Goal: Task Accomplishment & Management: Manage account settings

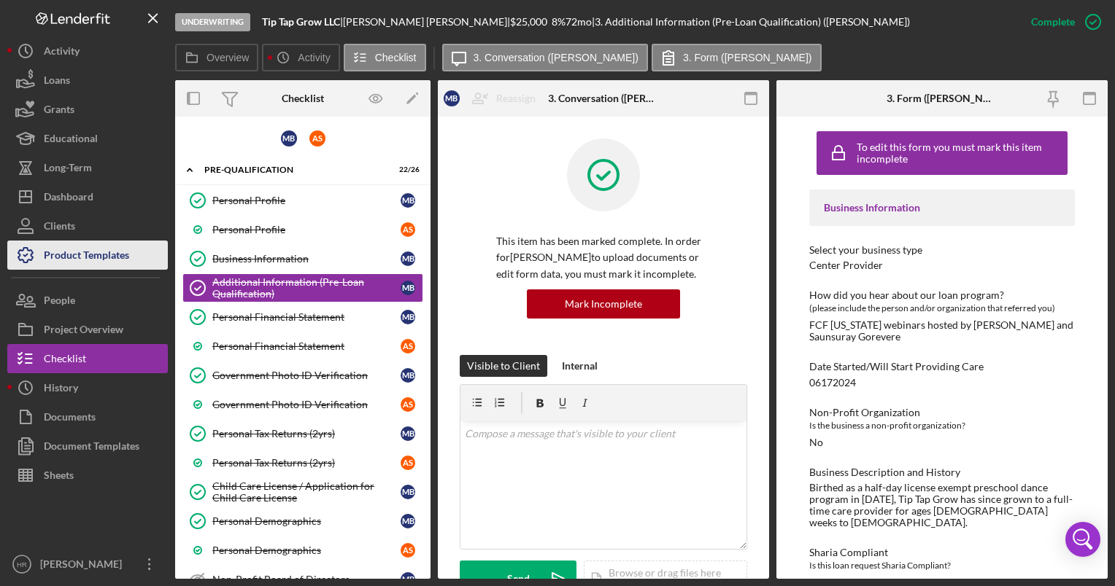
scroll to position [438, 0]
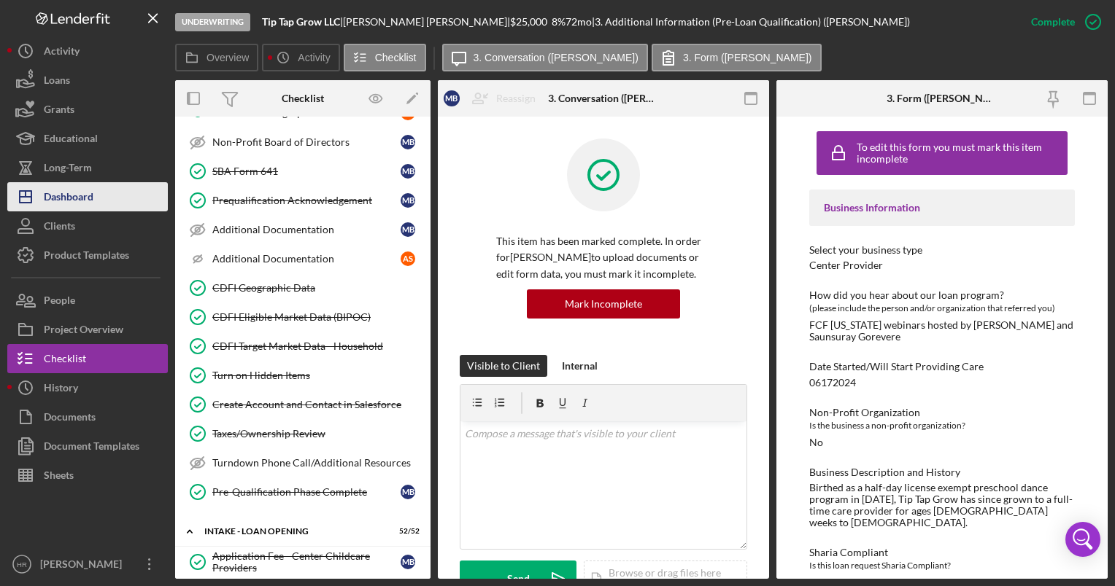
drag, startPoint x: 96, startPoint y: 193, endPoint x: 93, endPoint y: 182, distance: 10.6
click at [96, 193] on button "Icon/Dashboard Dashboard" at bounding box center [87, 196] width 160 height 29
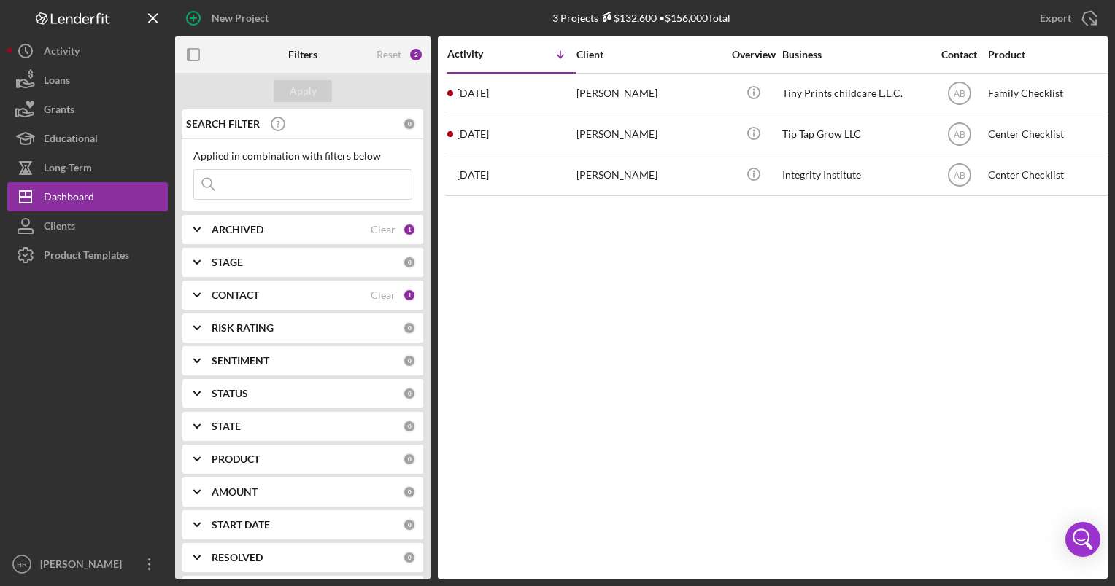
click at [252, 227] on b "ARCHIVED" at bounding box center [238, 230] width 52 height 12
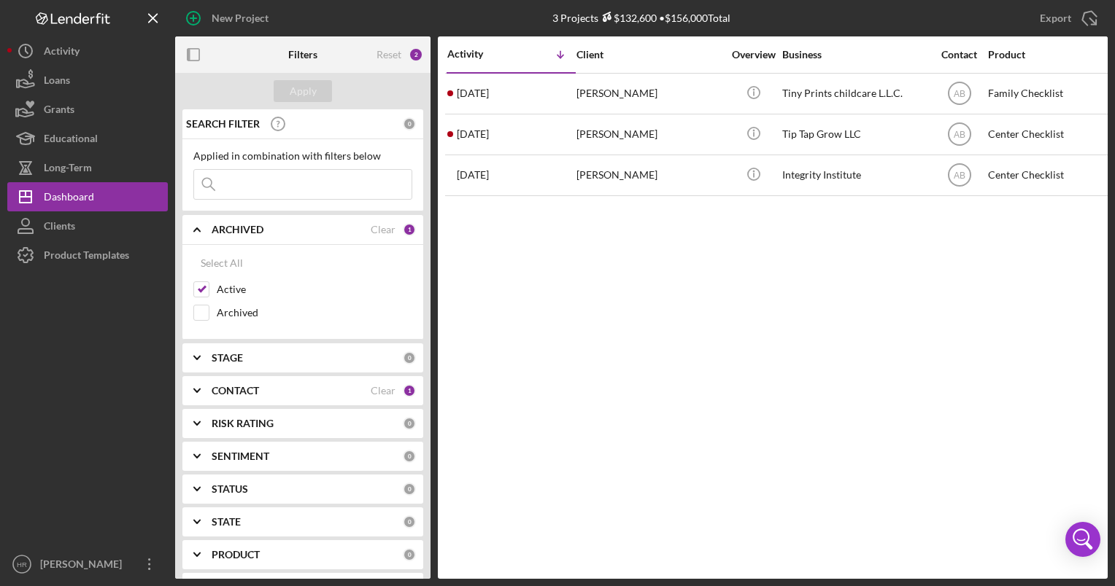
click at [248, 239] on div "ARCHIVED Clear 1" at bounding box center [314, 229] width 204 height 29
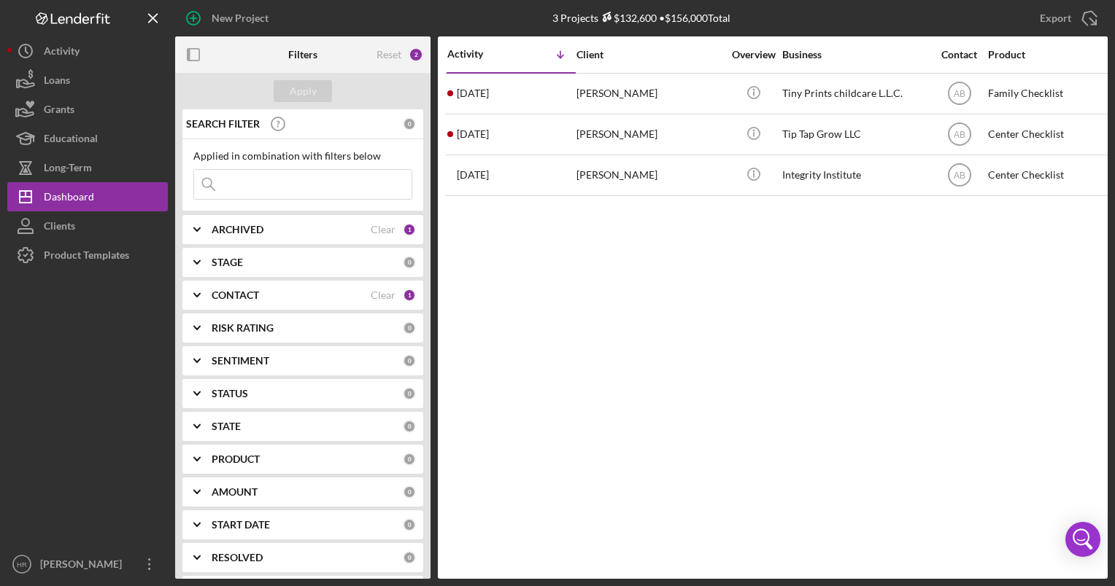
click at [236, 304] on div "CONTACT Clear 1" at bounding box center [314, 295] width 204 height 29
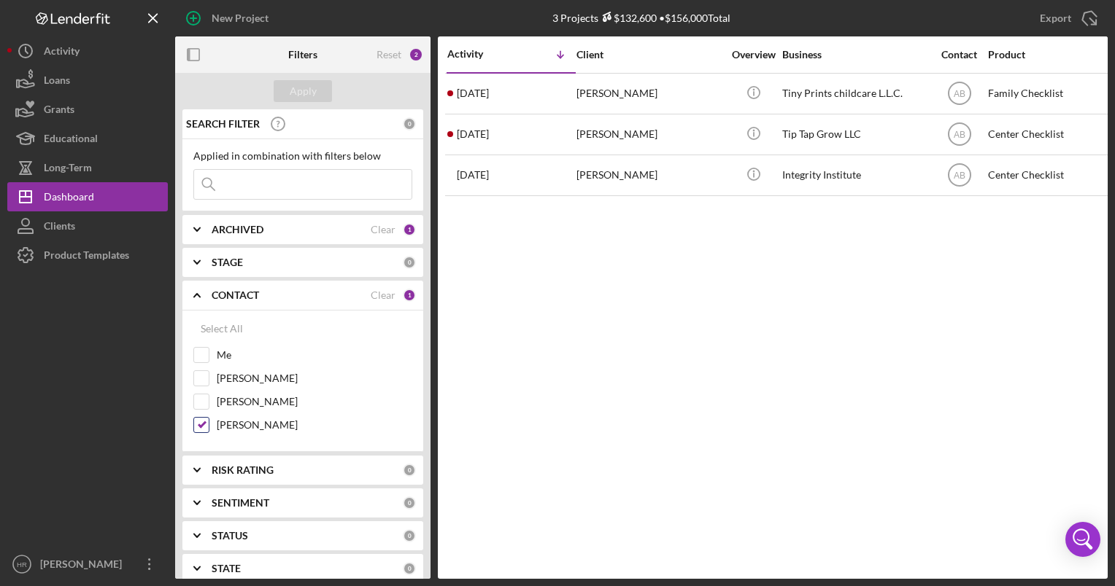
click at [245, 419] on label "[PERSON_NAME]" at bounding box center [314, 425] width 195 height 15
click at [209, 419] on input "[PERSON_NAME]" at bounding box center [201, 425] width 15 height 15
checkbox input "false"
click at [230, 360] on label "Me" at bounding box center [314, 355] width 195 height 15
click at [209, 360] on input "Me" at bounding box center [201, 355] width 15 height 15
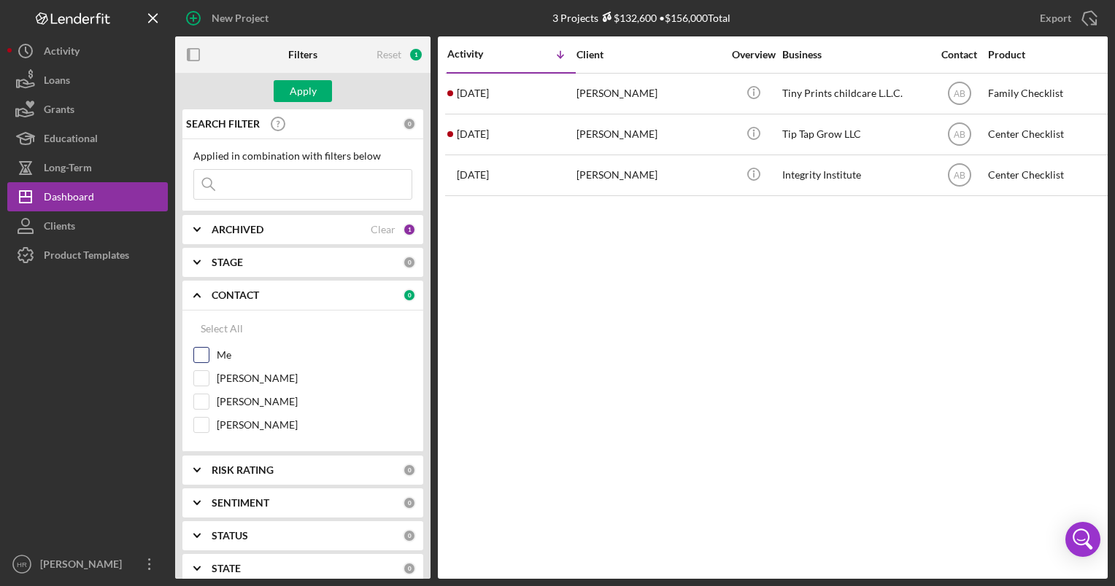
checkbox input "true"
click at [312, 90] on div "Apply" at bounding box center [303, 91] width 27 height 22
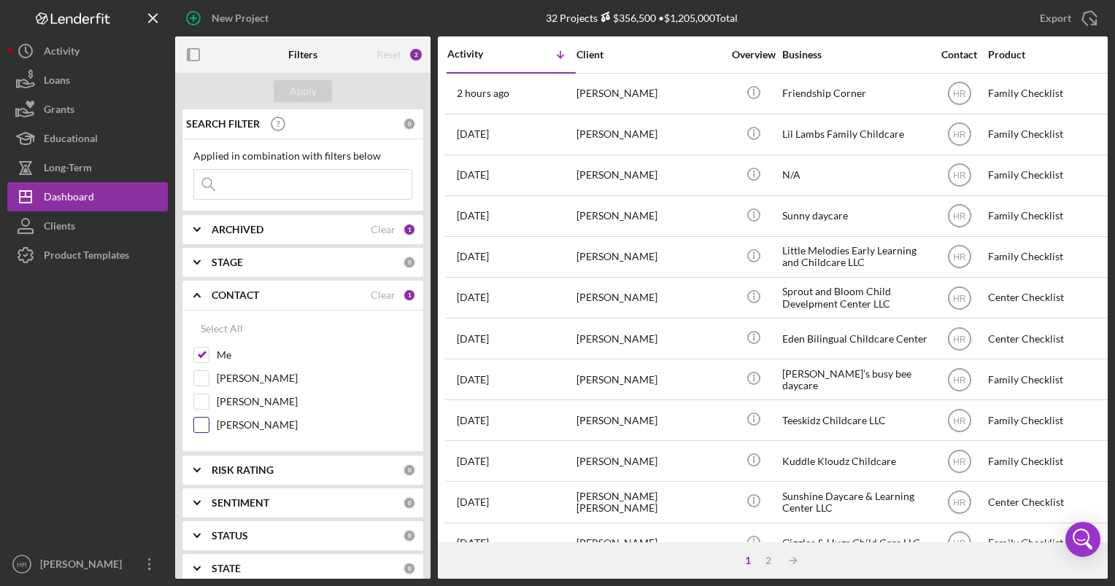
click at [247, 420] on label "[PERSON_NAME]" at bounding box center [314, 425] width 195 height 15
click at [209, 420] on input "[PERSON_NAME]" at bounding box center [201, 425] width 15 height 15
checkbox input "true"
click at [227, 352] on label "Me" at bounding box center [314, 355] width 195 height 15
click at [209, 352] on input "Me" at bounding box center [201, 355] width 15 height 15
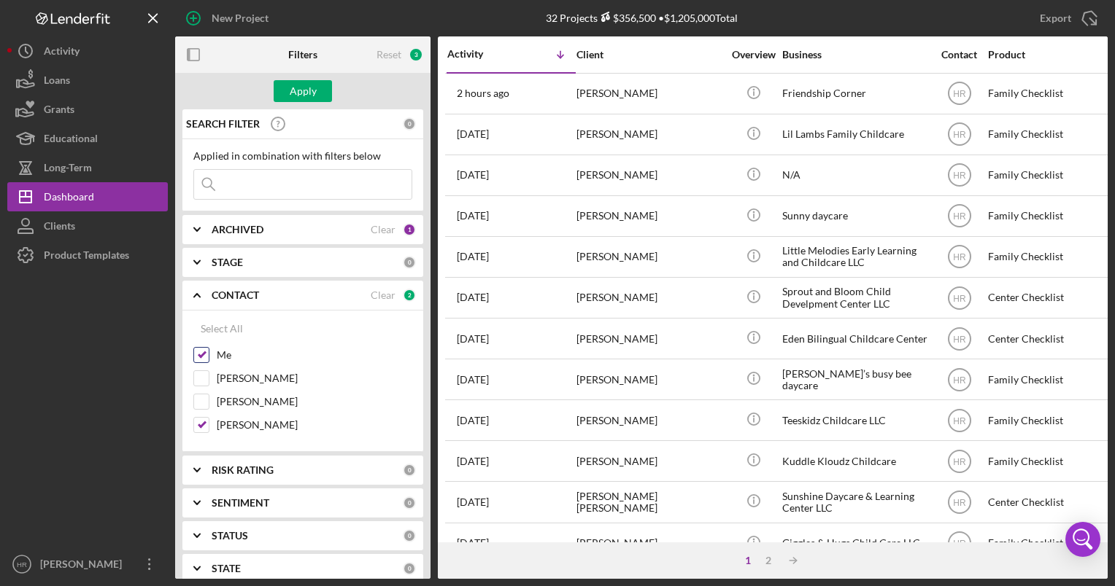
checkbox input "false"
click at [311, 88] on div "Apply" at bounding box center [303, 91] width 27 height 22
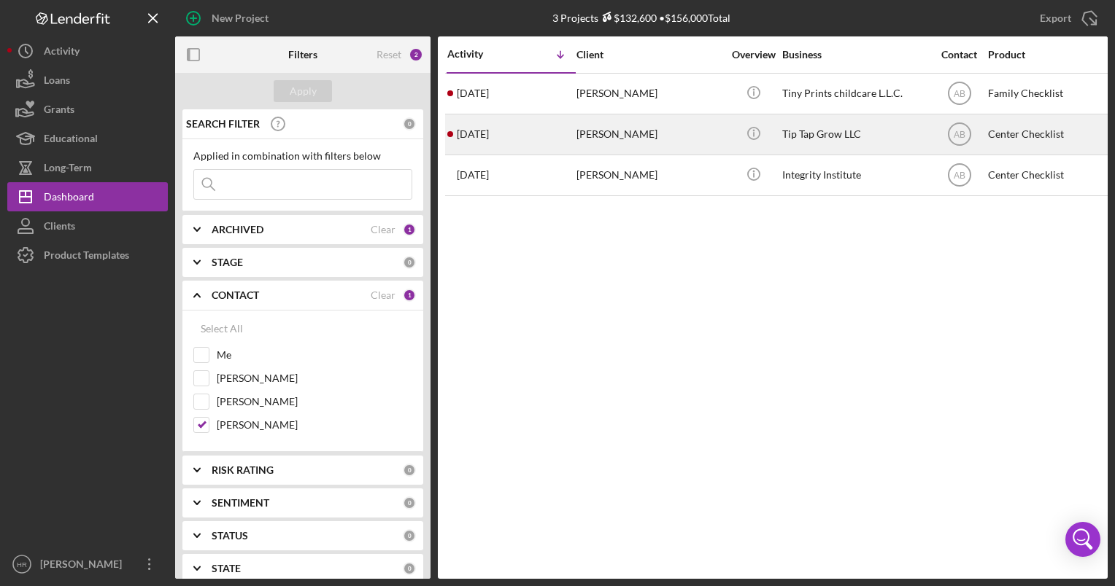
click at [810, 129] on div "Tip Tap Grow LLC" at bounding box center [855, 134] width 146 height 39
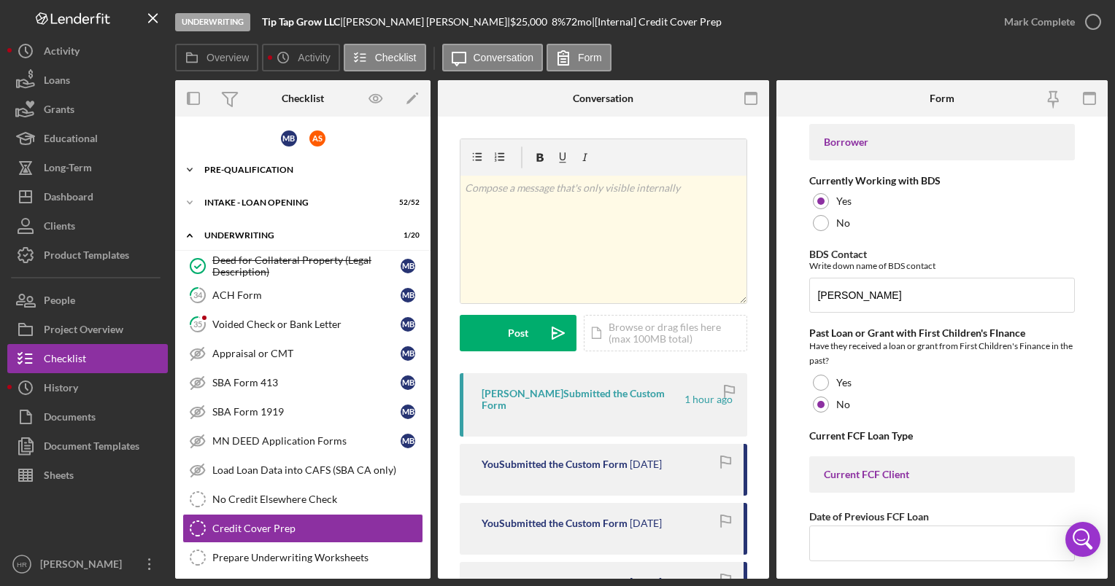
click at [244, 166] on div "Pre-Qualification" at bounding box center [308, 170] width 208 height 9
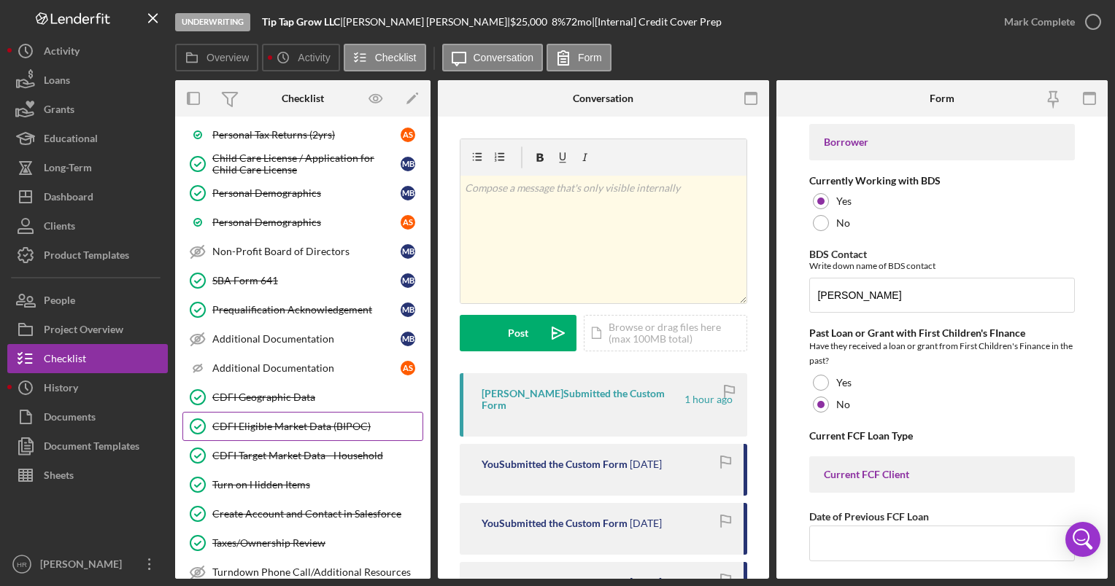
scroll to position [511, 0]
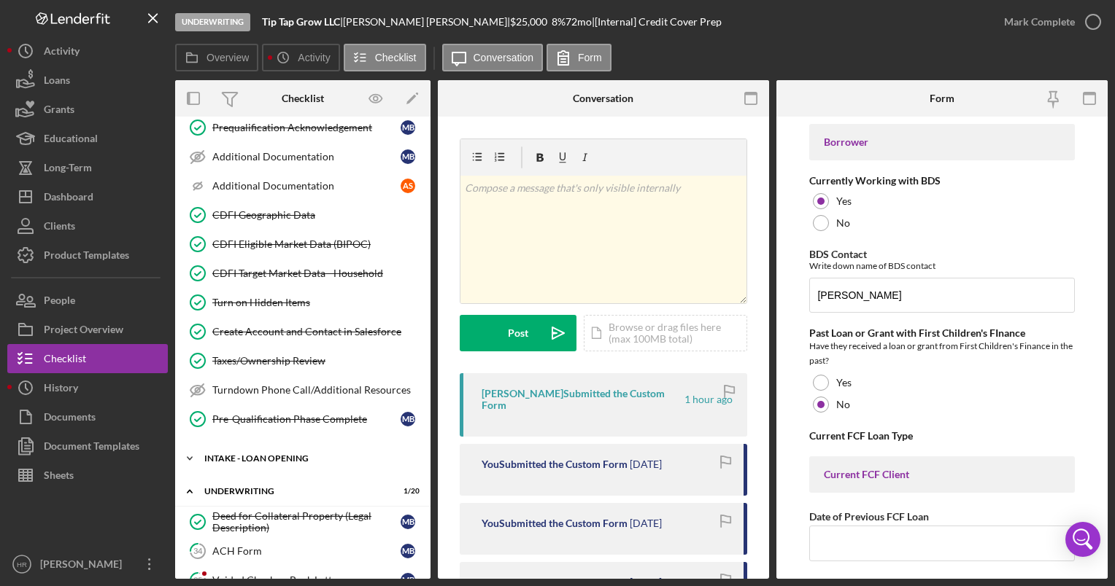
click at [239, 455] on div "Icon/Expander INTAKE - LOAN OPENING 52 / 52" at bounding box center [302, 458] width 255 height 29
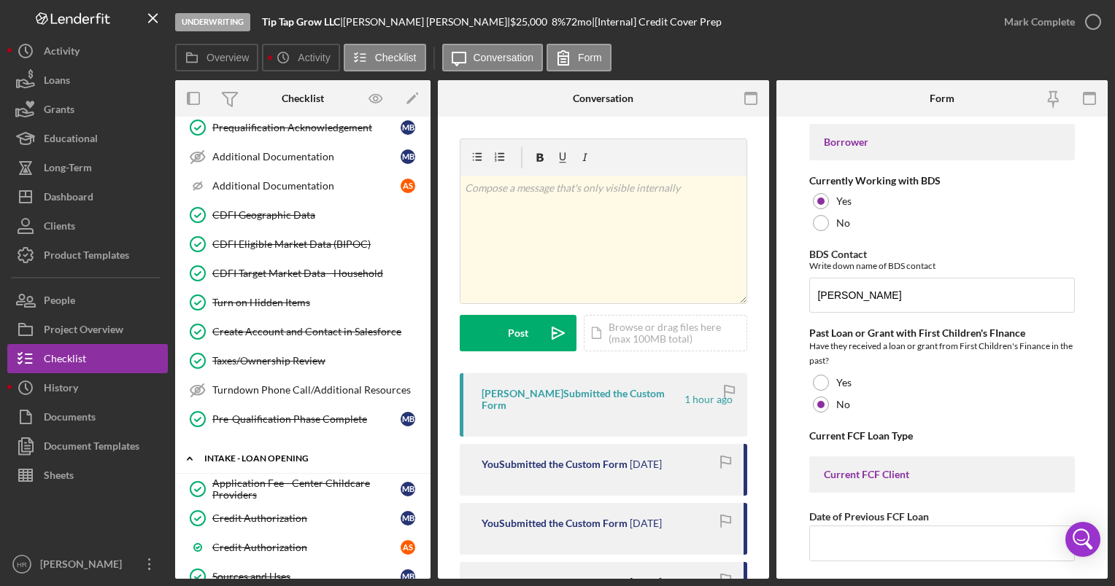
click at [239, 455] on div "Icon/Expander INTAKE - LOAN OPENING 52 / 52" at bounding box center [302, 459] width 255 height 30
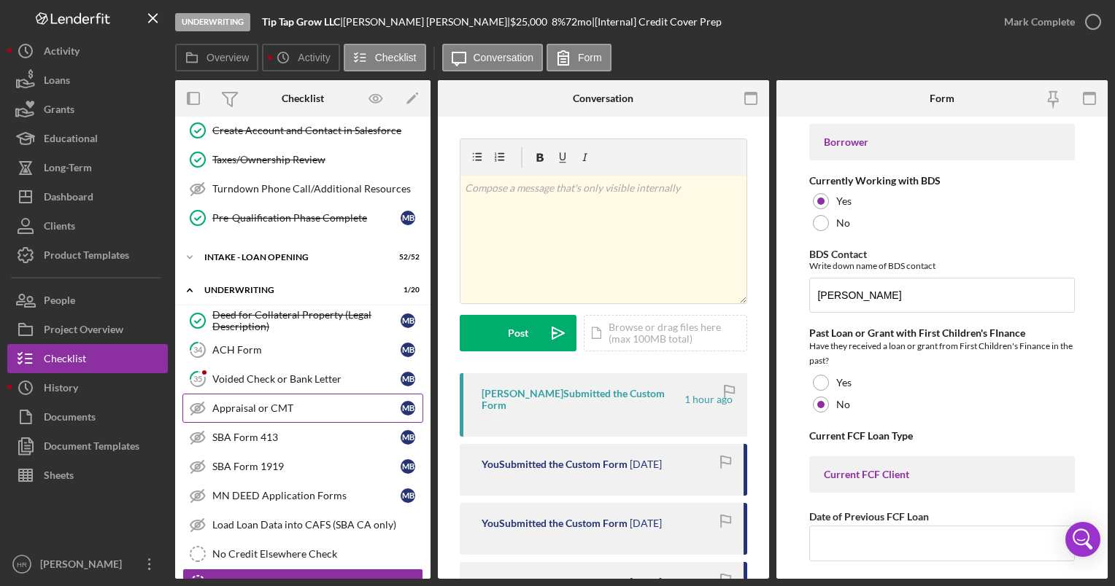
scroll to position [729, 0]
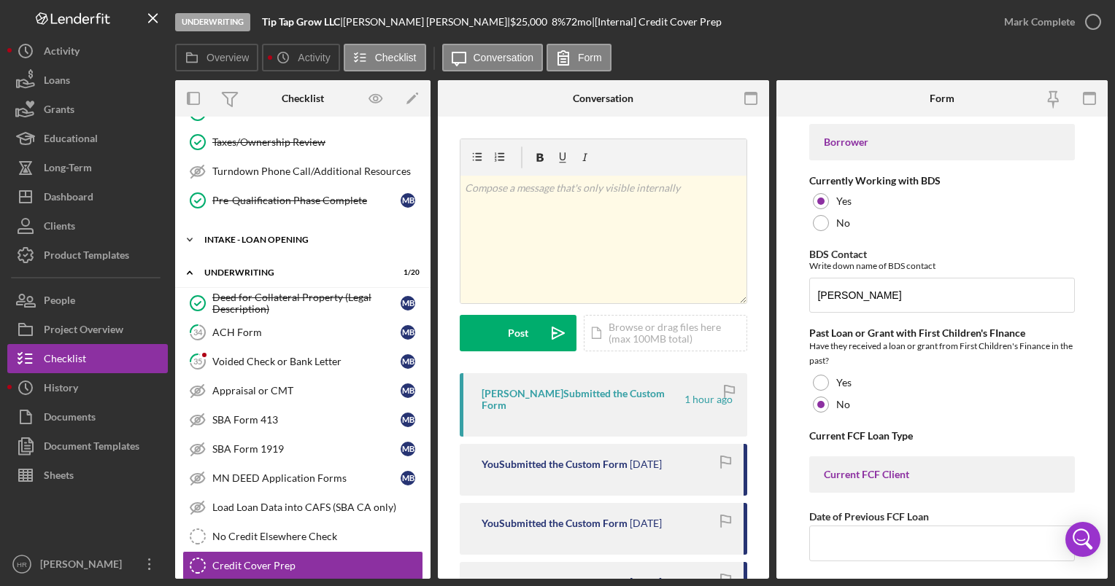
click at [228, 236] on div "INTAKE - LOAN OPENING" at bounding box center [308, 240] width 208 height 9
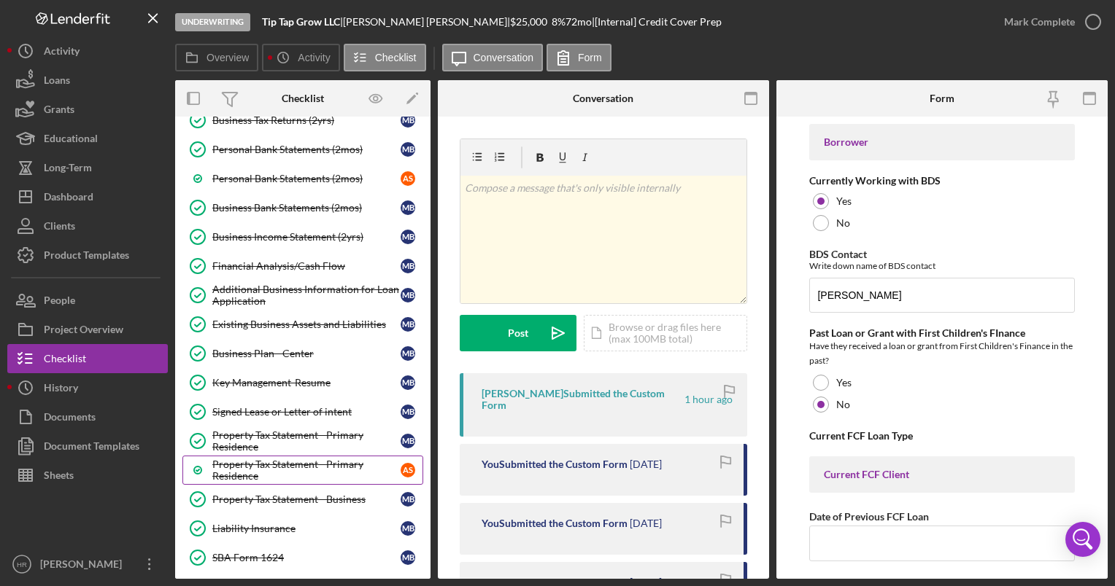
scroll to position [1094, 0]
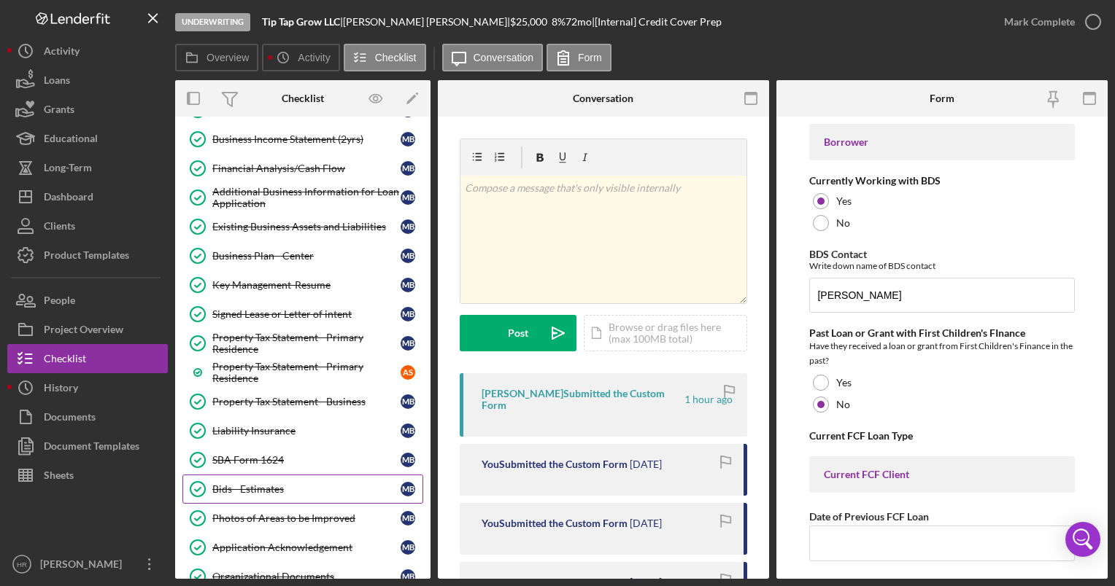
click at [268, 484] on div "Bids - Estimates" at bounding box center [306, 490] width 188 height 12
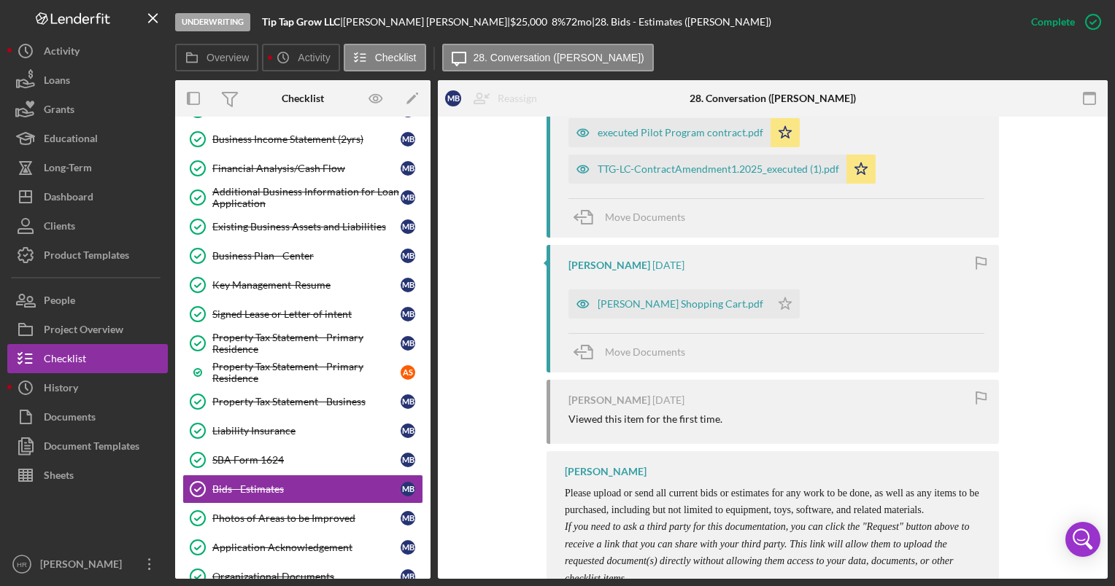
scroll to position [1293, 0]
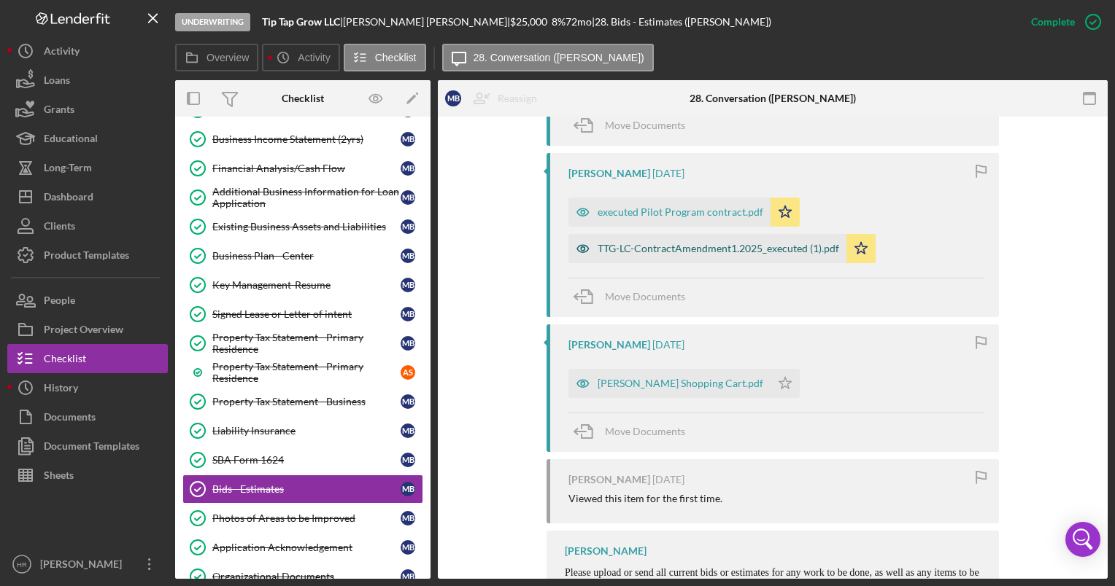
click at [643, 248] on div "TTG-LC-ContractAmendment1.2025_executed (1).pdf" at bounding box center [717, 249] width 241 height 12
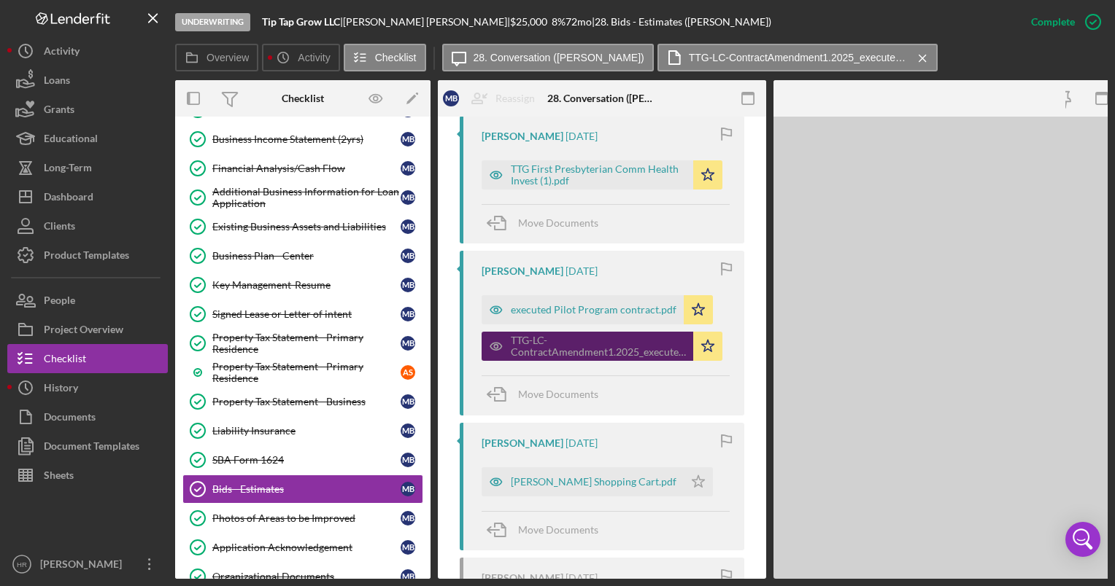
scroll to position [1374, 0]
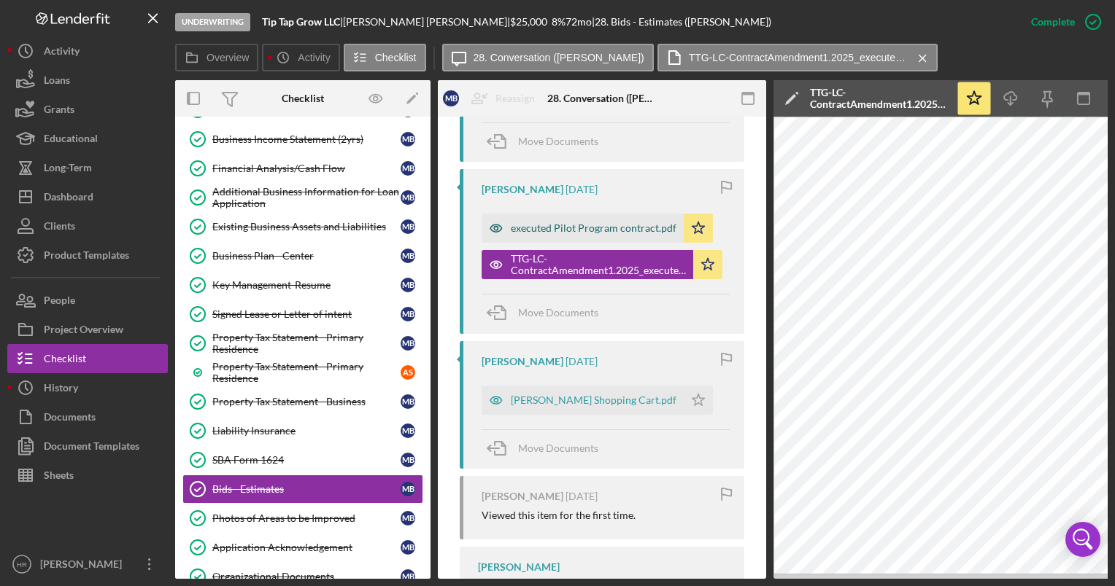
click at [537, 222] on div "executed Pilot Program contract.pdf" at bounding box center [594, 228] width 166 height 12
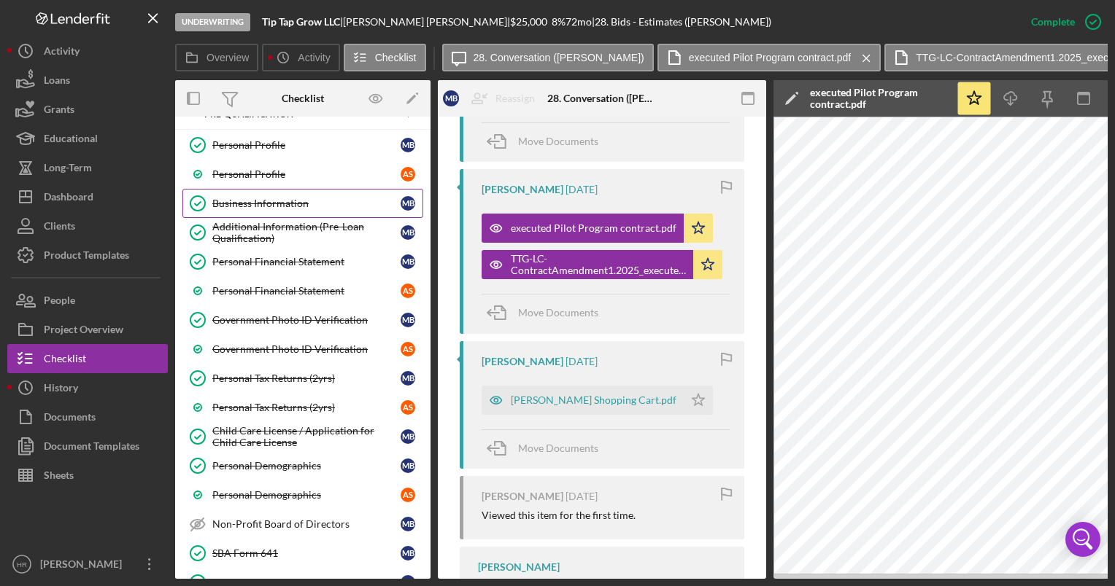
scroll to position [0, 0]
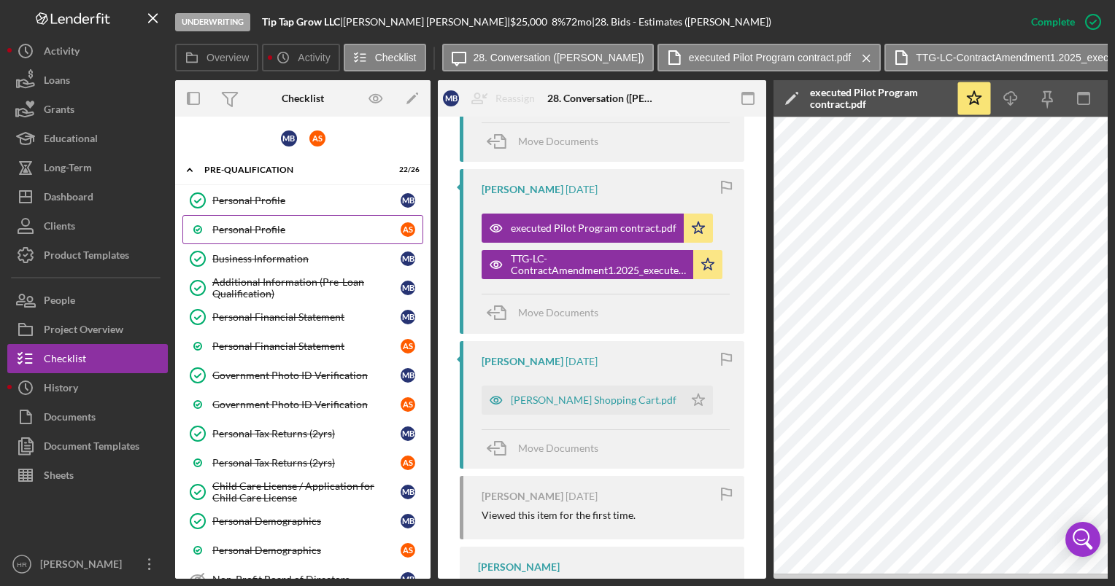
drag, startPoint x: 251, startPoint y: 226, endPoint x: 297, endPoint y: 228, distance: 46.0
click at [251, 226] on div "Personal Profile" at bounding box center [306, 230] width 188 height 12
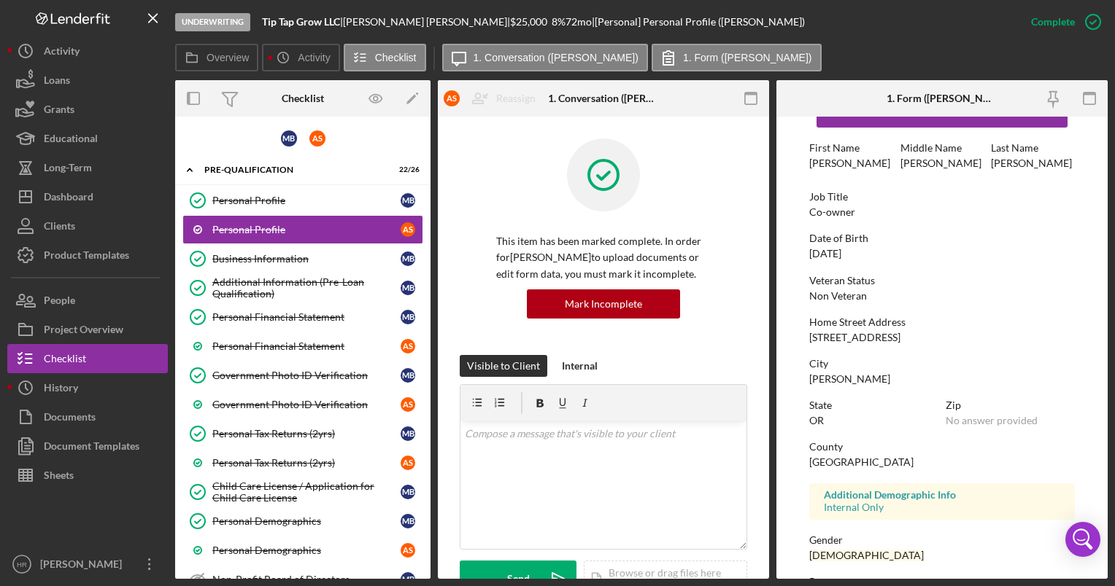
scroll to position [73, 0]
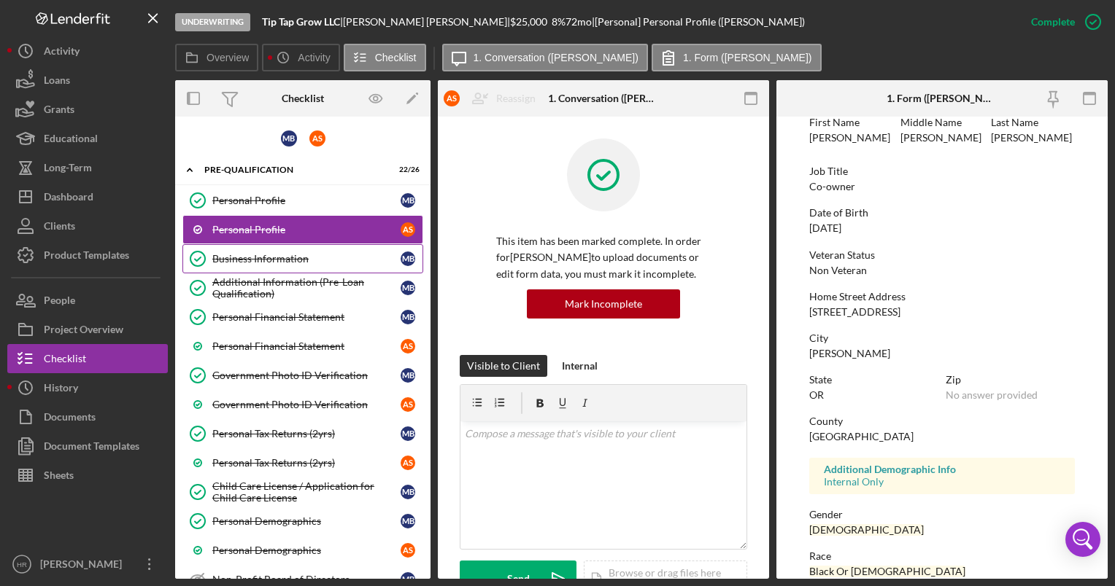
click at [254, 255] on div "Business Information" at bounding box center [306, 259] width 188 height 12
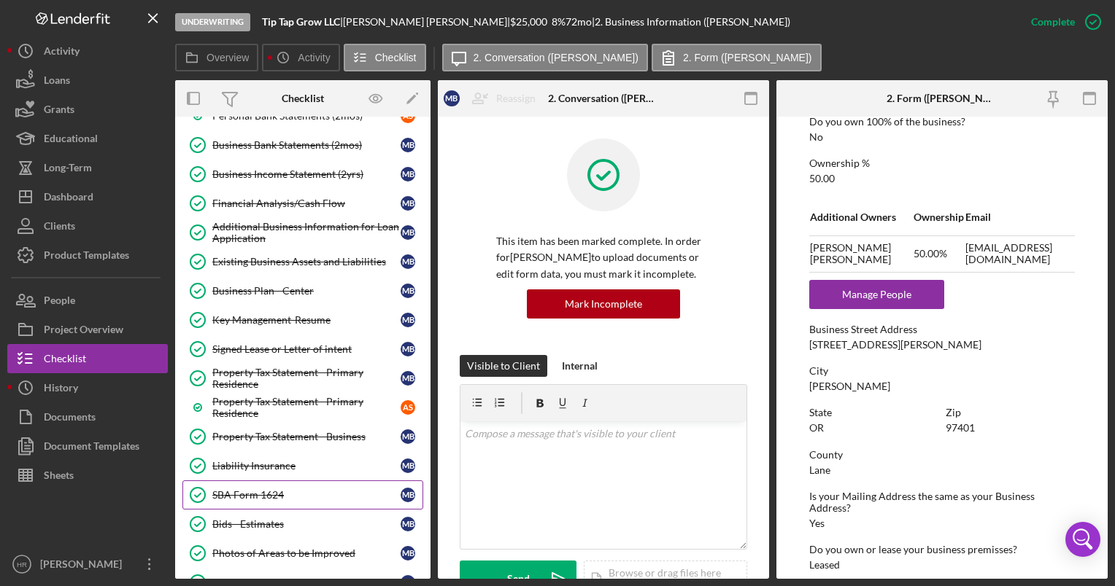
scroll to position [1094, 0]
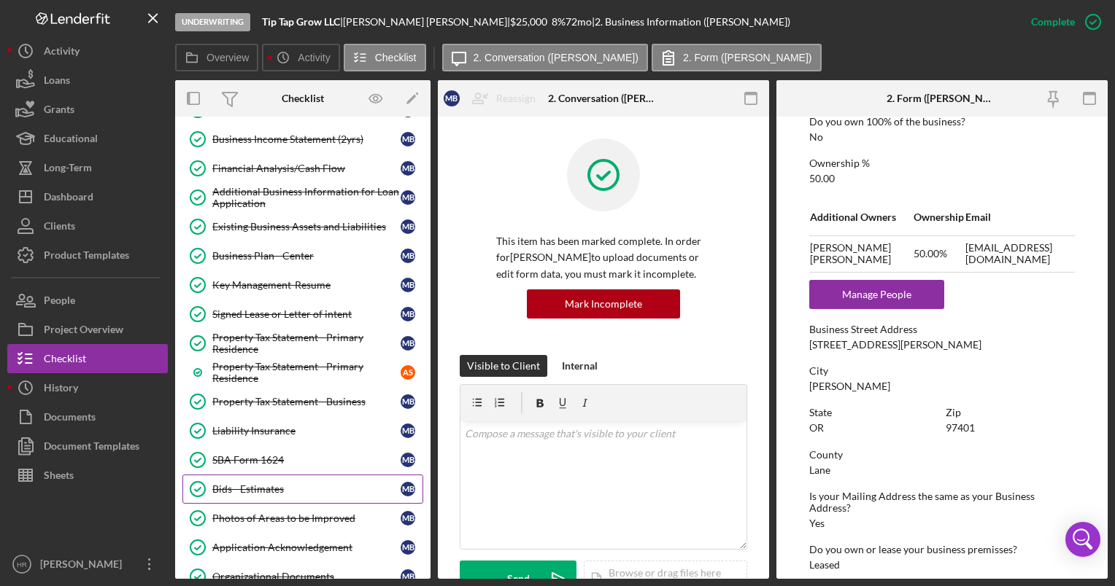
click at [245, 475] on link "Bids - Estimates Bids - Estimates M B" at bounding box center [302, 489] width 241 height 29
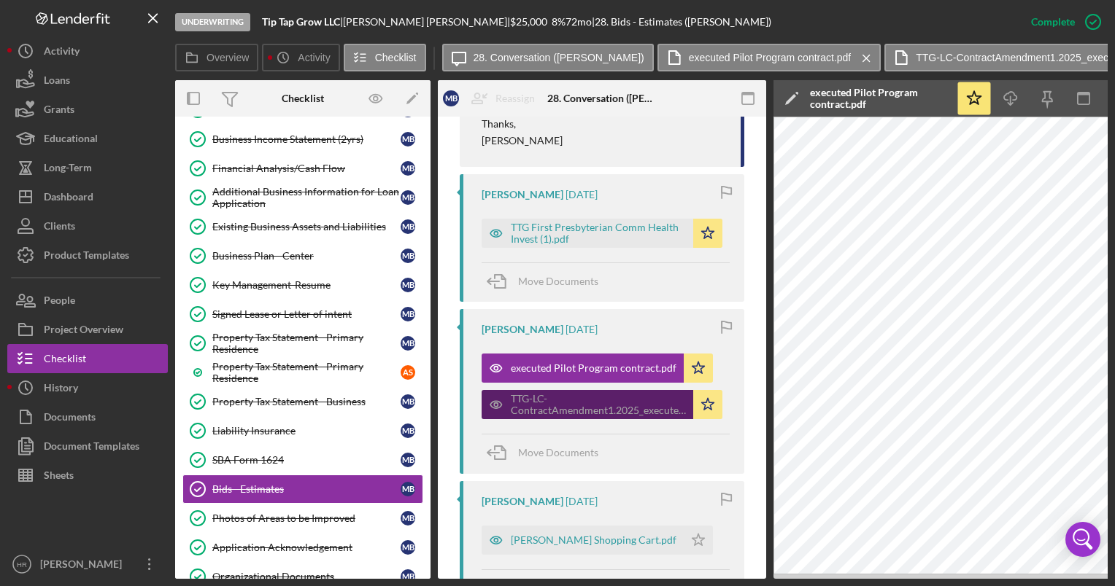
scroll to position [1240, 0]
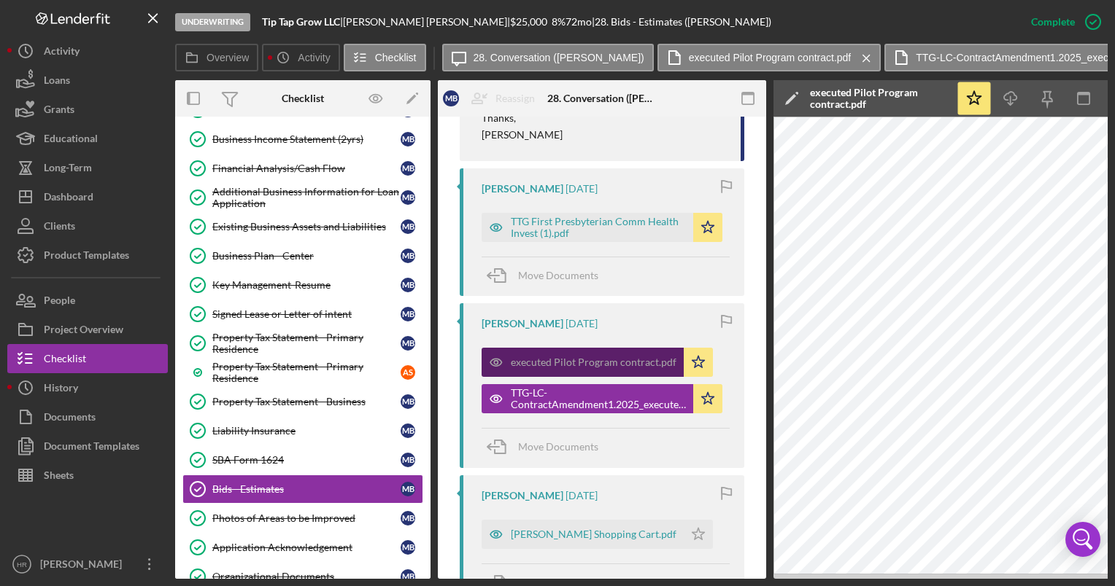
click at [553, 357] on div "executed Pilot Program contract.pdf" at bounding box center [594, 363] width 166 height 12
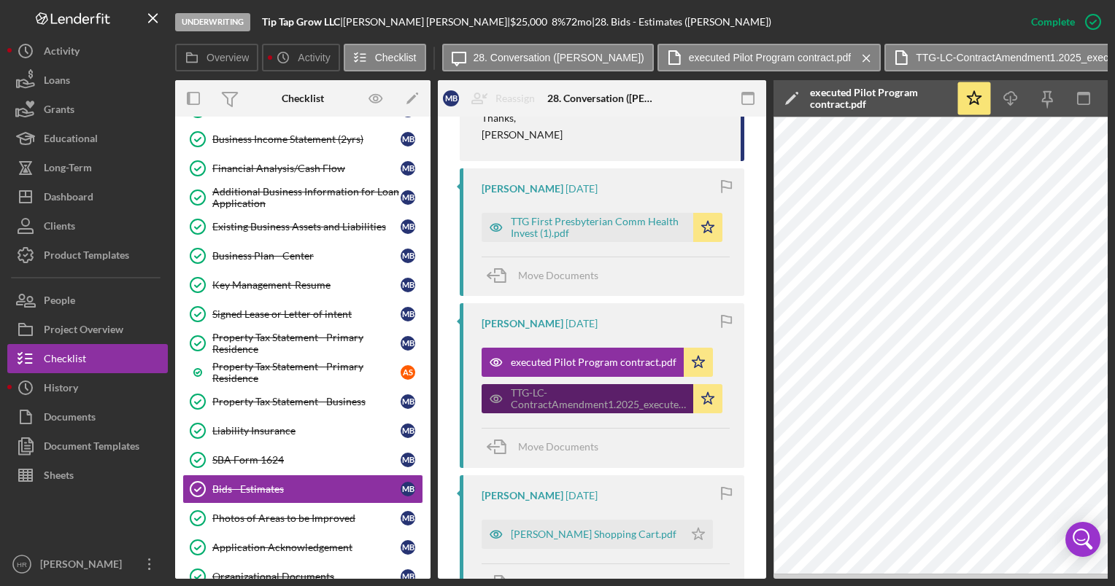
click at [554, 392] on div "TTG-LC-ContractAmendment1.2025_executed (1).pdf" at bounding box center [598, 398] width 175 height 23
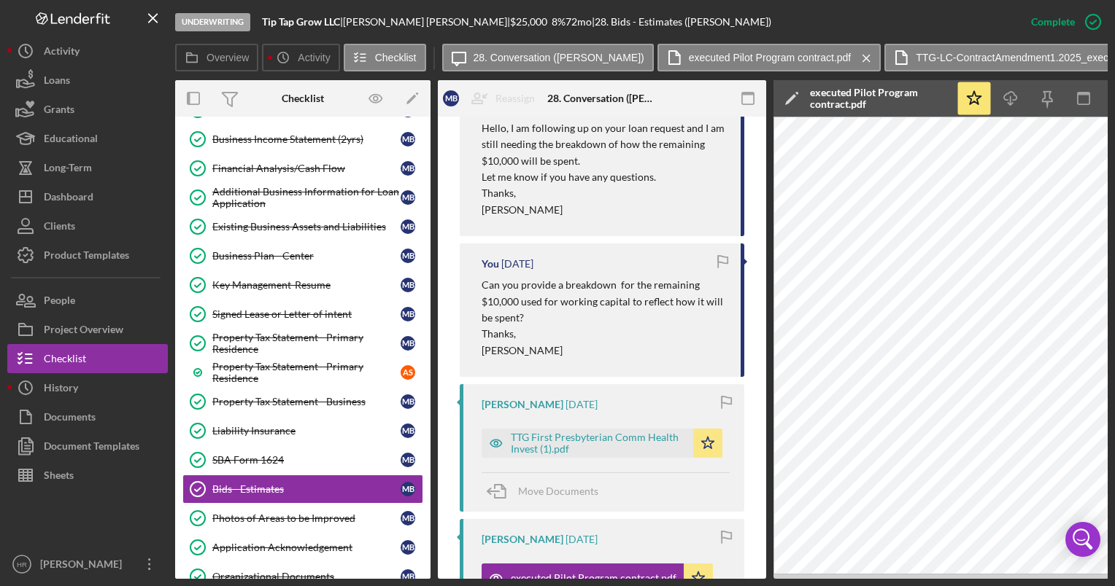
scroll to position [948, 0]
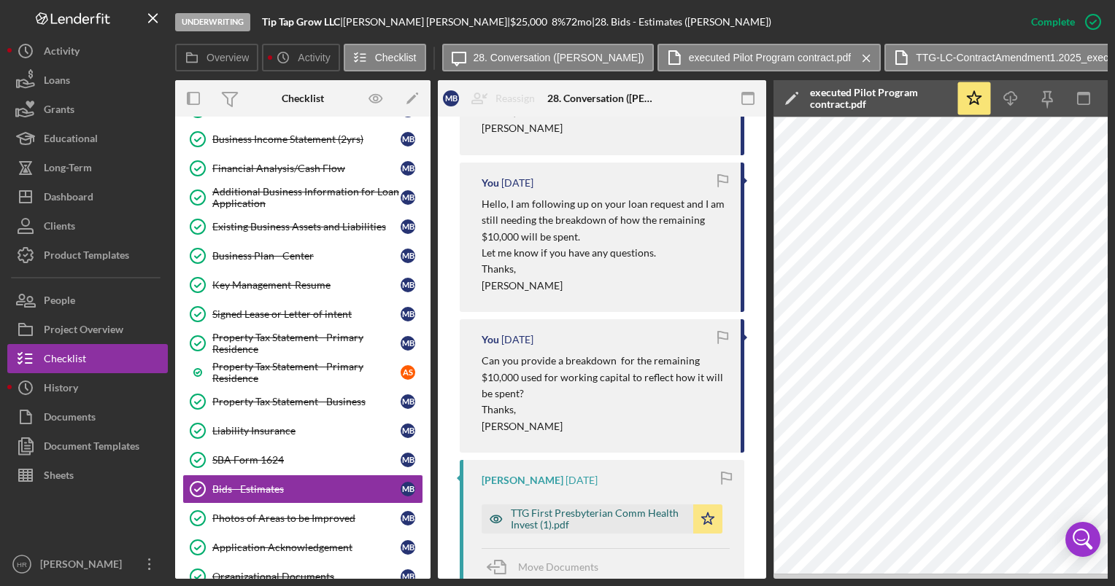
click at [572, 508] on div "TTG First Presbyterian Comm Health Invest (1).pdf" at bounding box center [598, 519] width 175 height 23
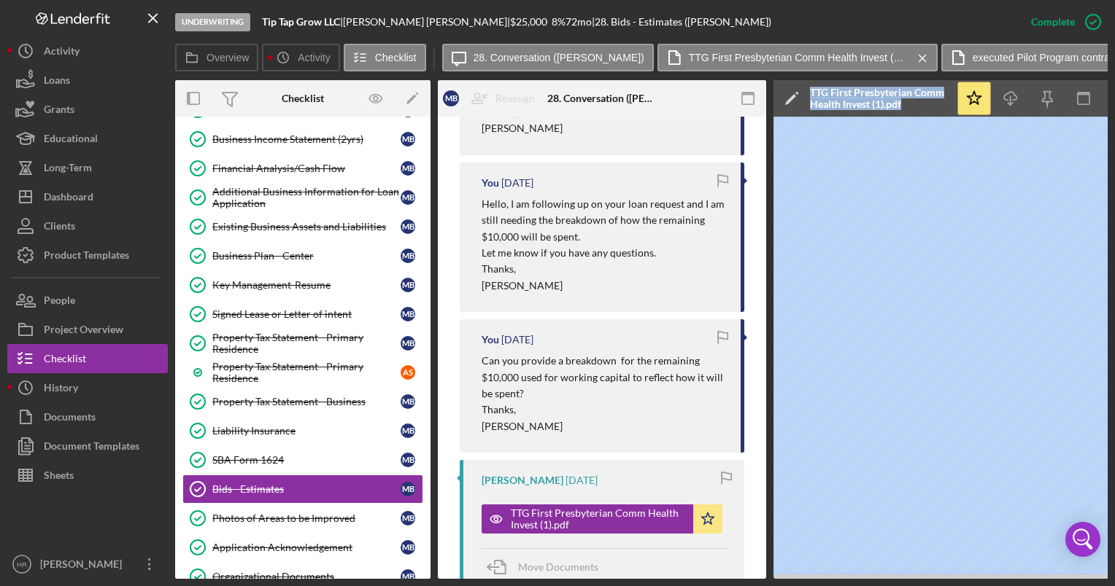
drag, startPoint x: 574, startPoint y: 579, endPoint x: 772, endPoint y: 589, distance: 198.6
click at [772, 586] on html "Underwriting Tip Tap Grow LLC | [PERSON_NAME] | $25,000 $21,250 8 % 72 mo | 28.…" at bounding box center [557, 293] width 1115 height 586
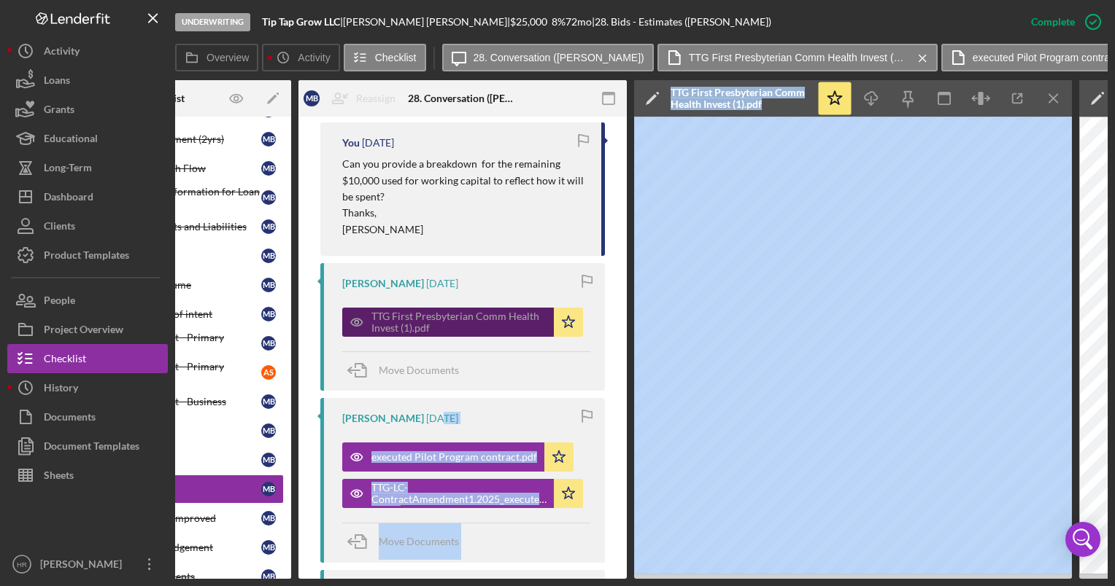
scroll to position [1240, 0]
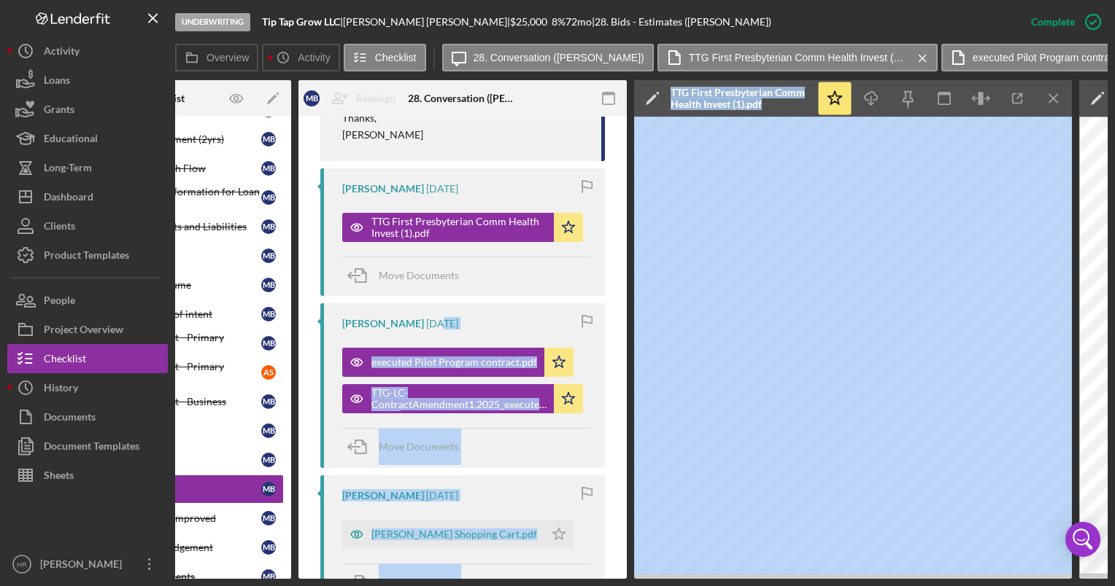
click at [516, 443] on div "Move Documents" at bounding box center [466, 447] width 248 height 39
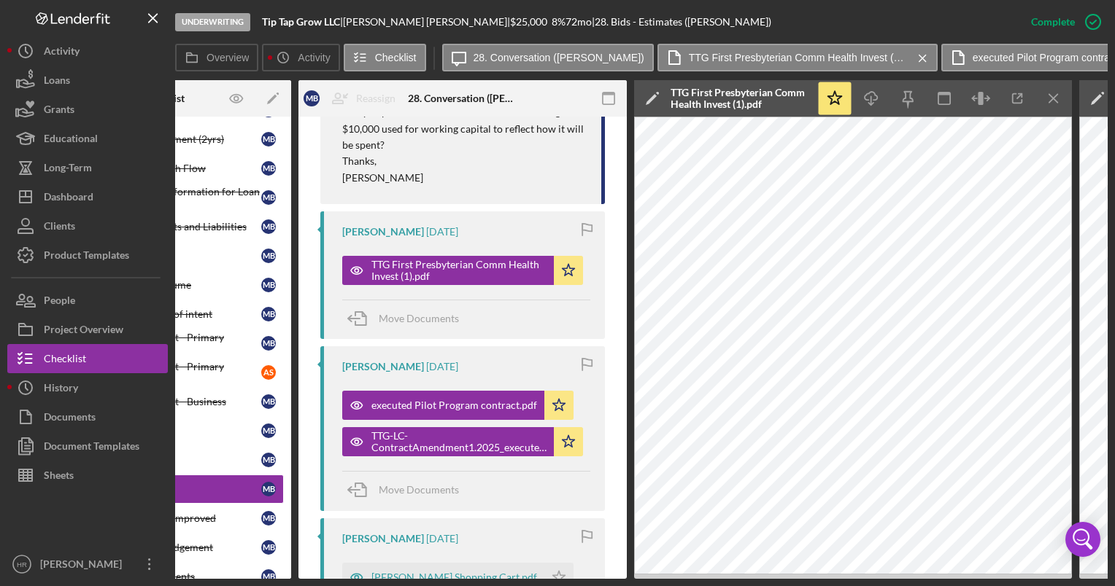
scroll to position [1167, 0]
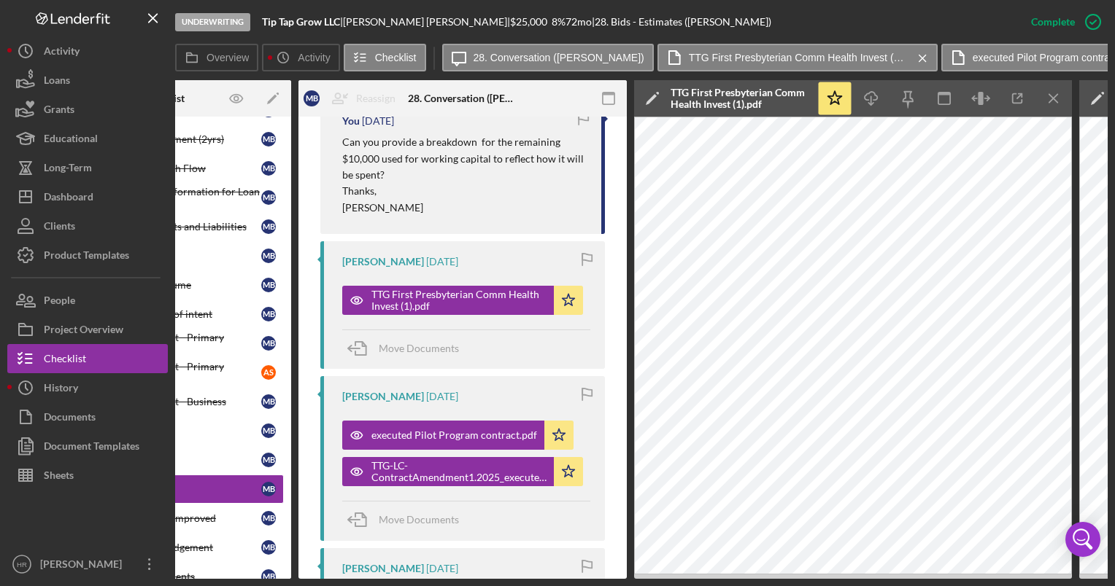
drag, startPoint x: 518, startPoint y: 573, endPoint x: 430, endPoint y: 586, distance: 88.6
click at [430, 586] on html "Underwriting Tip Tap Grow LLC | [PERSON_NAME] | $25,000 $21,250 8 % 72 mo | 28.…" at bounding box center [557, 293] width 1115 height 586
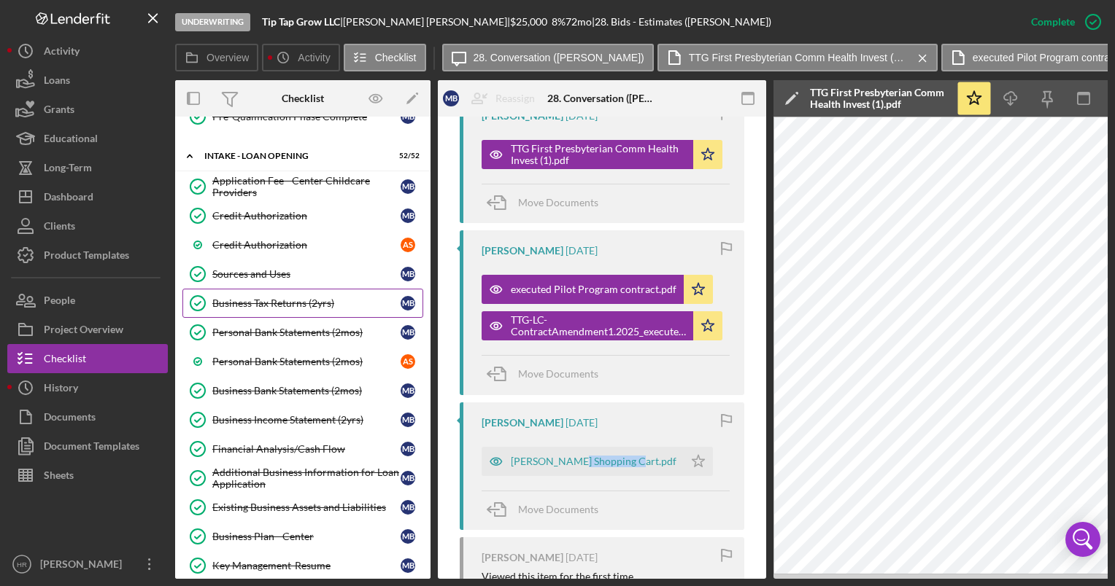
scroll to position [802, 0]
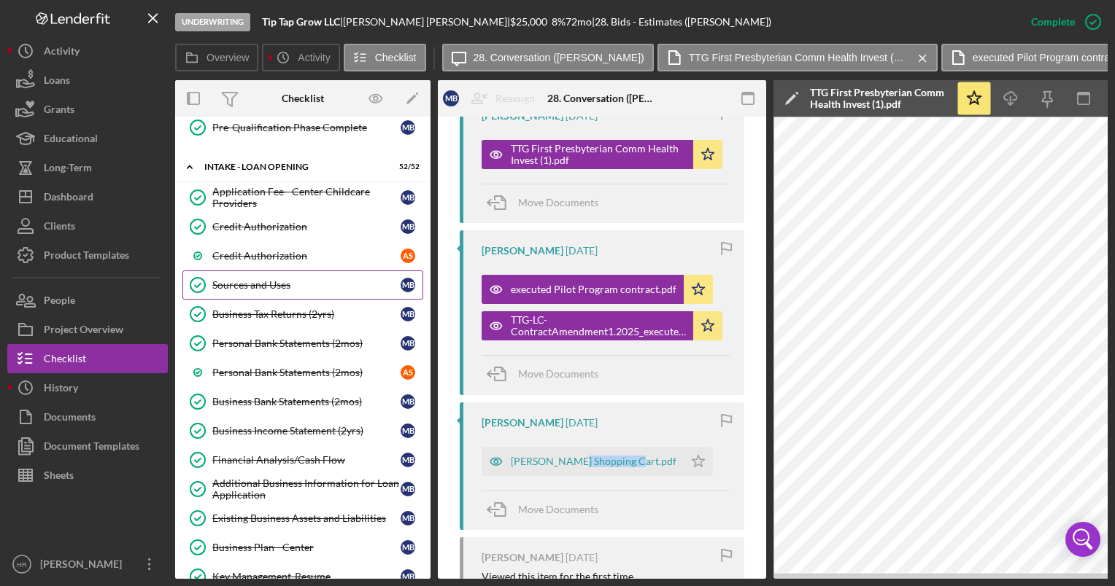
click at [261, 279] on div "Sources and Uses" at bounding box center [306, 285] width 188 height 12
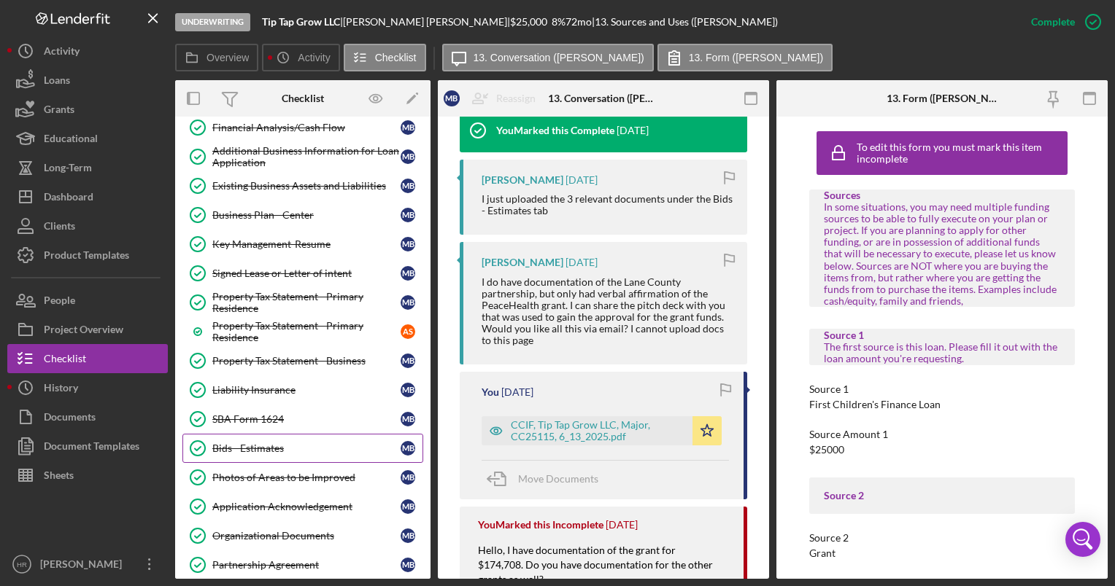
scroll to position [1240, 0]
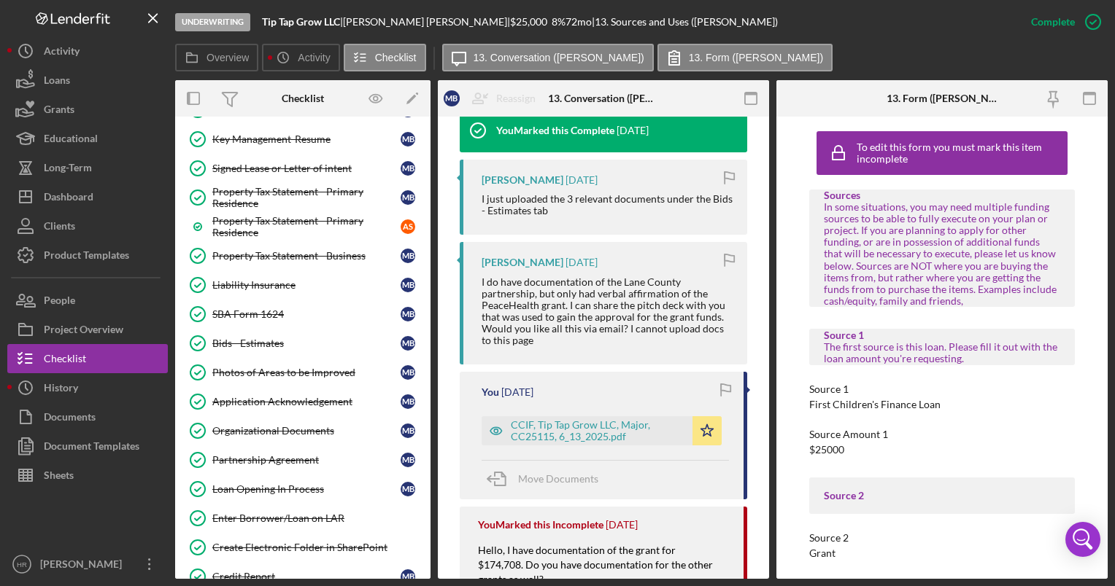
drag, startPoint x: 242, startPoint y: 323, endPoint x: 422, endPoint y: 317, distance: 180.3
click at [242, 338] on div "Bids - Estimates" at bounding box center [306, 344] width 188 height 12
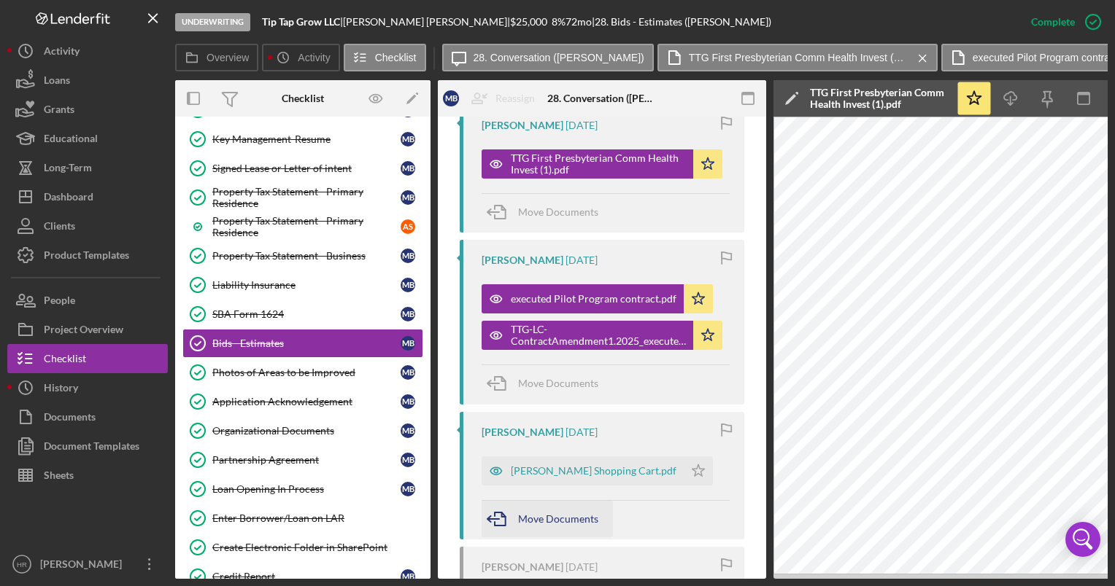
scroll to position [1313, 0]
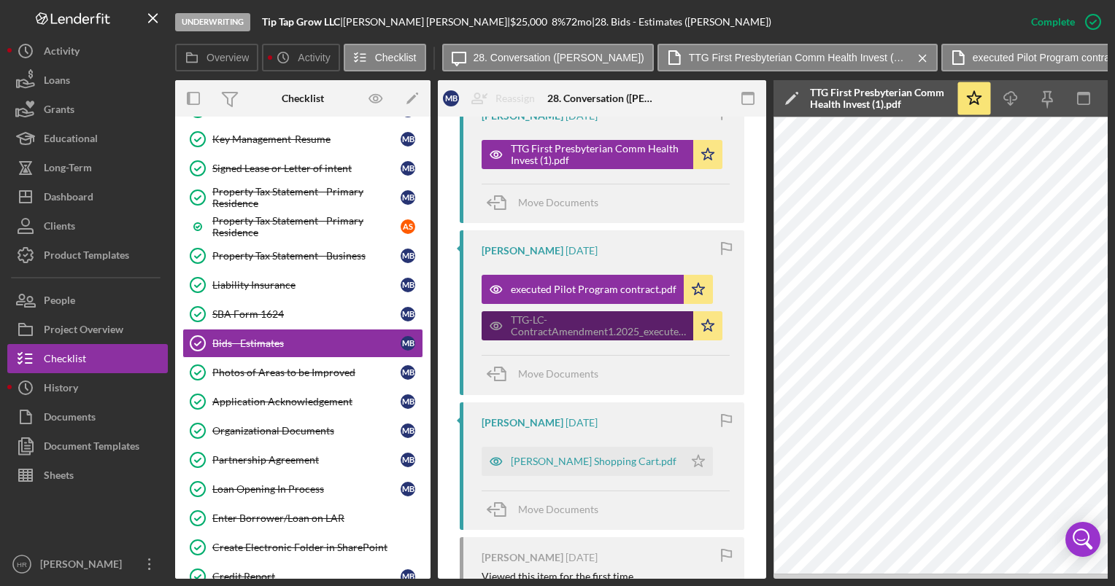
click at [540, 314] on div "TTG-LC-ContractAmendment1.2025_executed (1).pdf" at bounding box center [598, 325] width 175 height 23
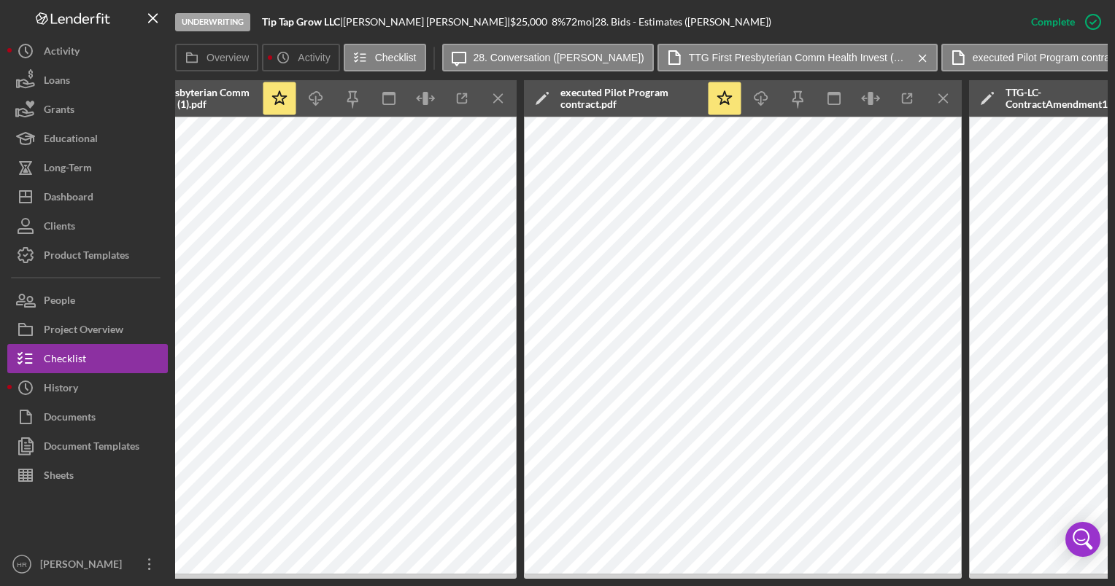
scroll to position [0, 768]
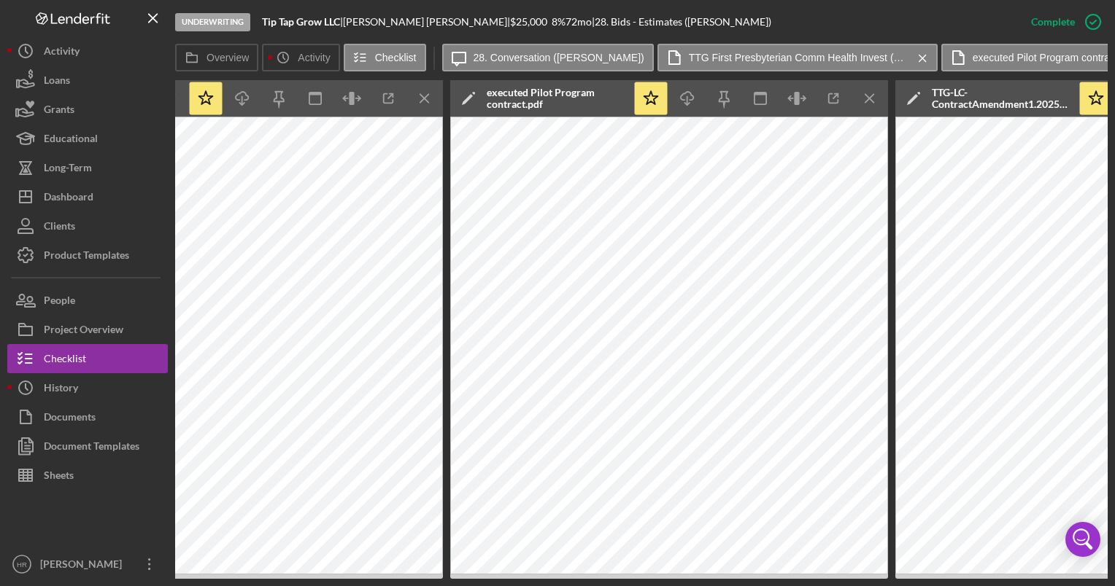
drag, startPoint x: 722, startPoint y: 581, endPoint x: 815, endPoint y: 582, distance: 93.4
click at [815, 582] on div "Underwriting Tip Tap Grow LLC | [PERSON_NAME] | $25,000 $21,250 8 % 72 mo | 28.…" at bounding box center [557, 293] width 1115 height 586
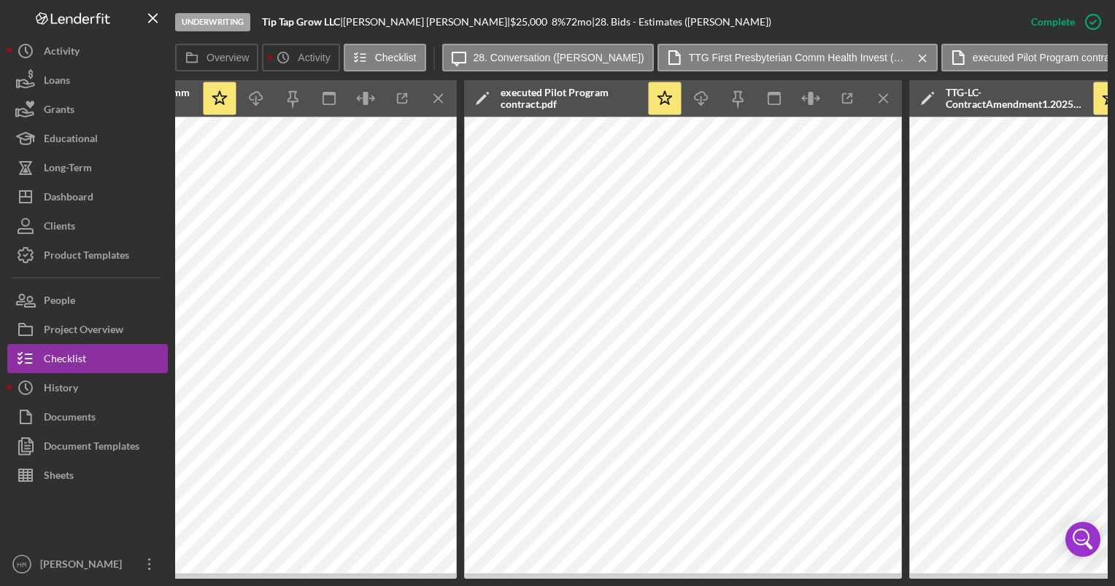
scroll to position [0, 723]
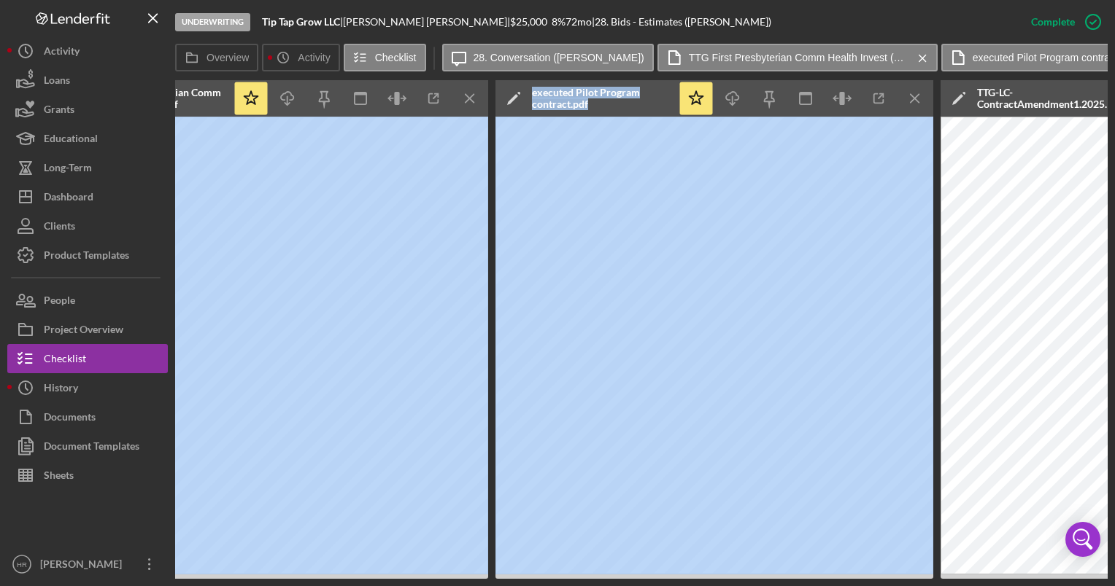
drag, startPoint x: 540, startPoint y: 579, endPoint x: 457, endPoint y: 575, distance: 83.3
click at [457, 575] on div "Underwriting Tip Tap Grow LLC | [PERSON_NAME] | $25,000 $21,250 8 % 72 mo | 28.…" at bounding box center [557, 293] width 1115 height 586
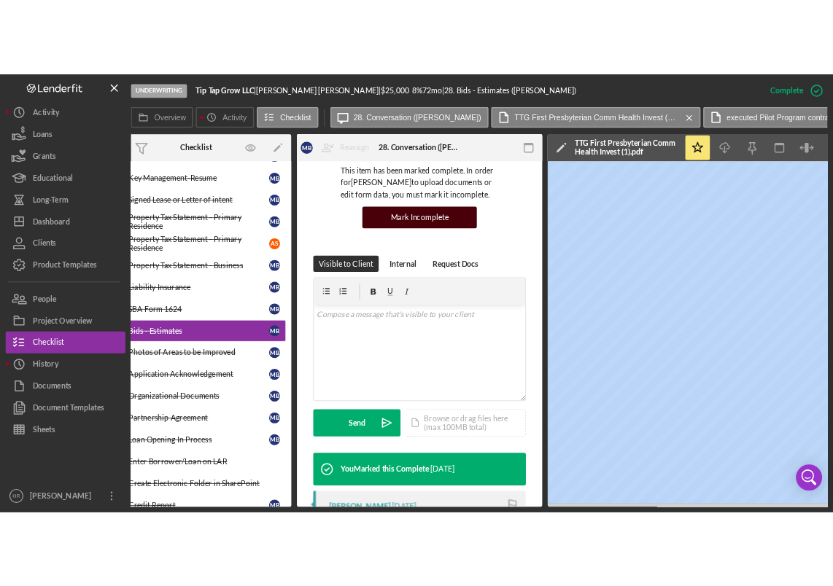
scroll to position [0, 0]
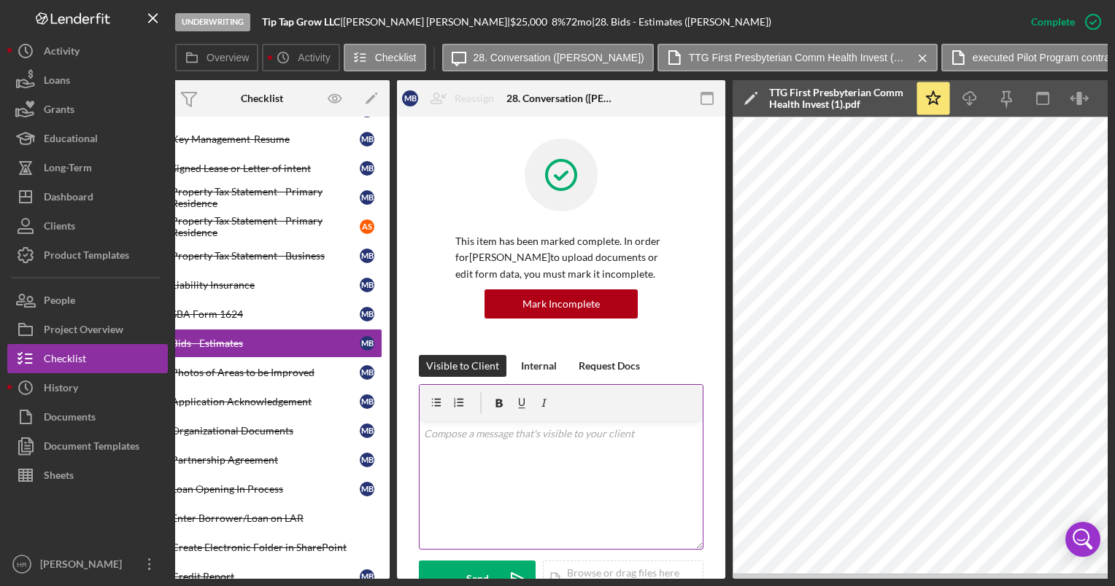
click at [479, 477] on div "v Color teal Color pink Remove color Add row above Add row below Add column bef…" at bounding box center [560, 486] width 283 height 128
click at [477, 435] on p at bounding box center [561, 434] width 275 height 16
click at [555, 435] on p at bounding box center [561, 434] width 275 height 16
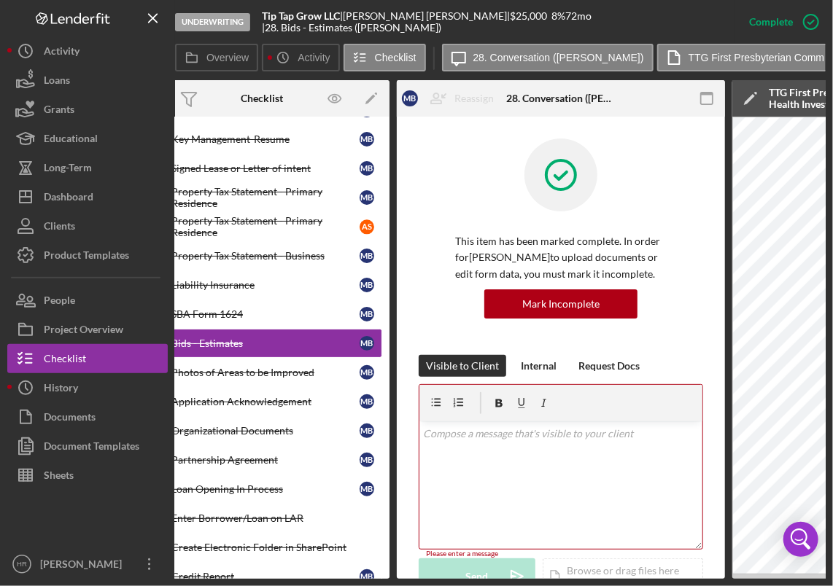
drag, startPoint x: 387, startPoint y: 578, endPoint x: 321, endPoint y: 576, distance: 65.7
click at [321, 576] on div "Overview Internal Workflow Stage Underwriting Icon/Dropdown Arrow Archive (can …" at bounding box center [500, 329] width 651 height 499
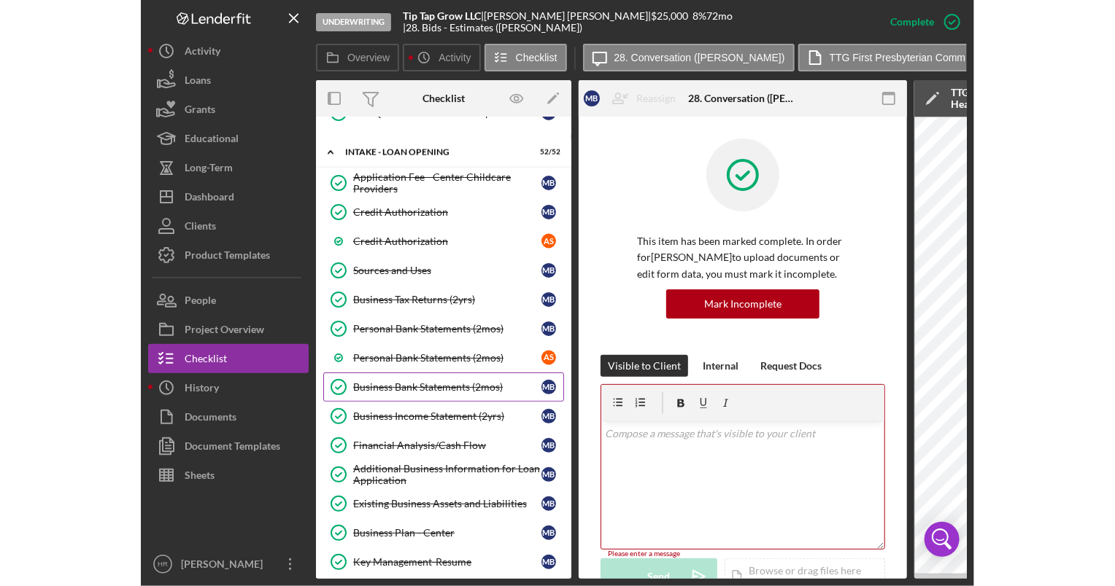
scroll to position [948, 0]
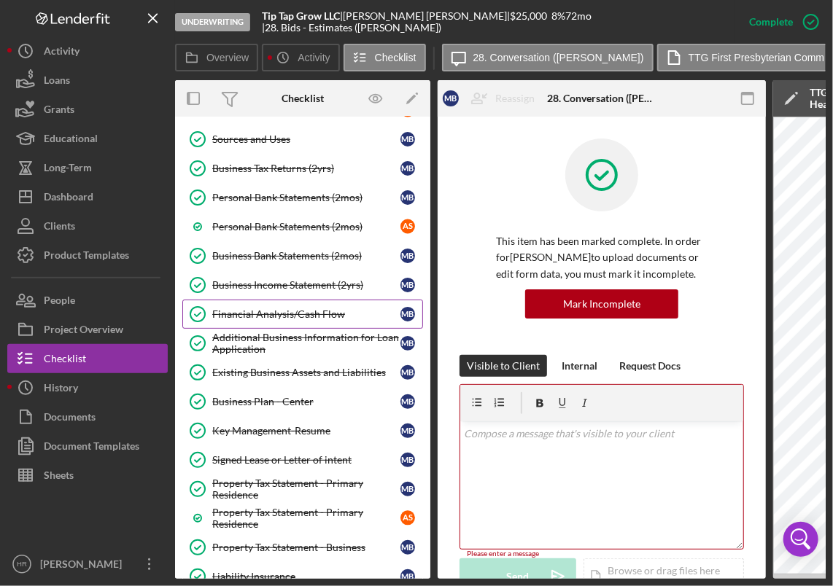
click at [255, 309] on div "Financial Analysis/Cash Flow" at bounding box center [306, 315] width 188 height 12
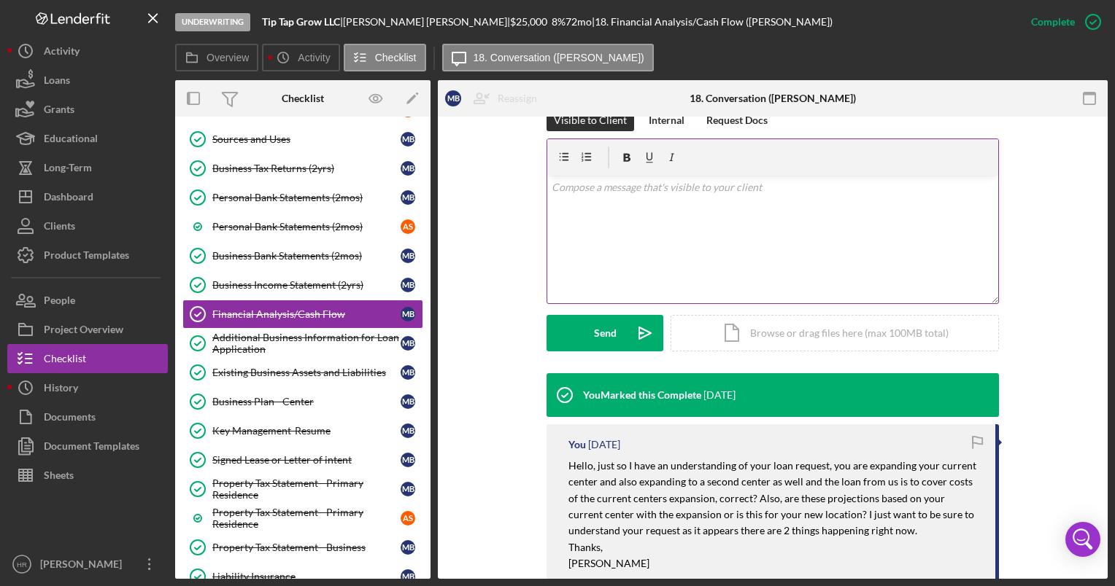
scroll to position [146, 0]
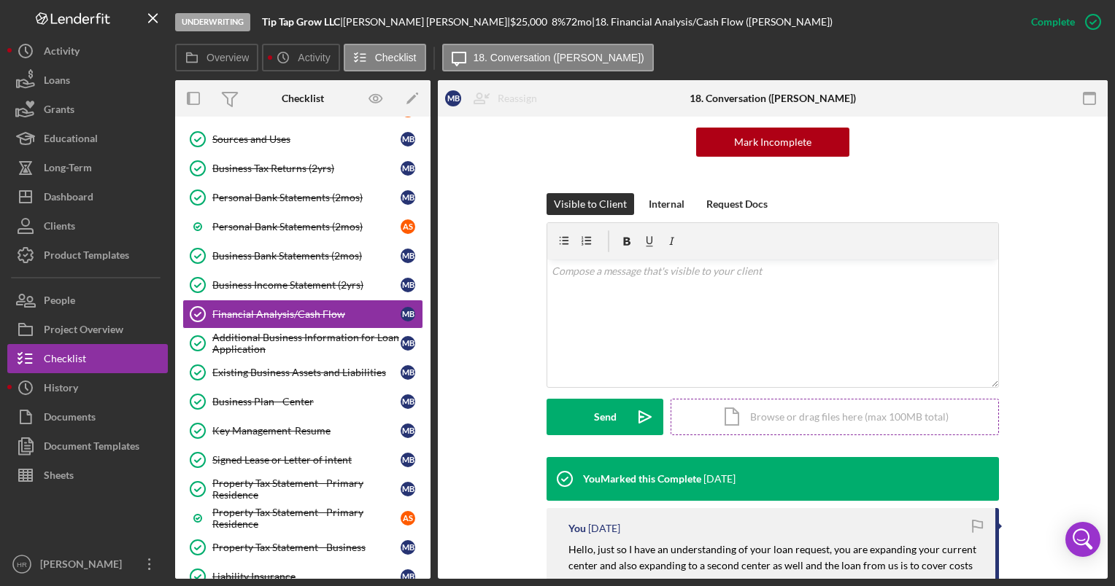
click at [774, 414] on div "Icon/Document Browse or drag files here (max 100MB total) Tap to choose files o…" at bounding box center [834, 417] width 328 height 36
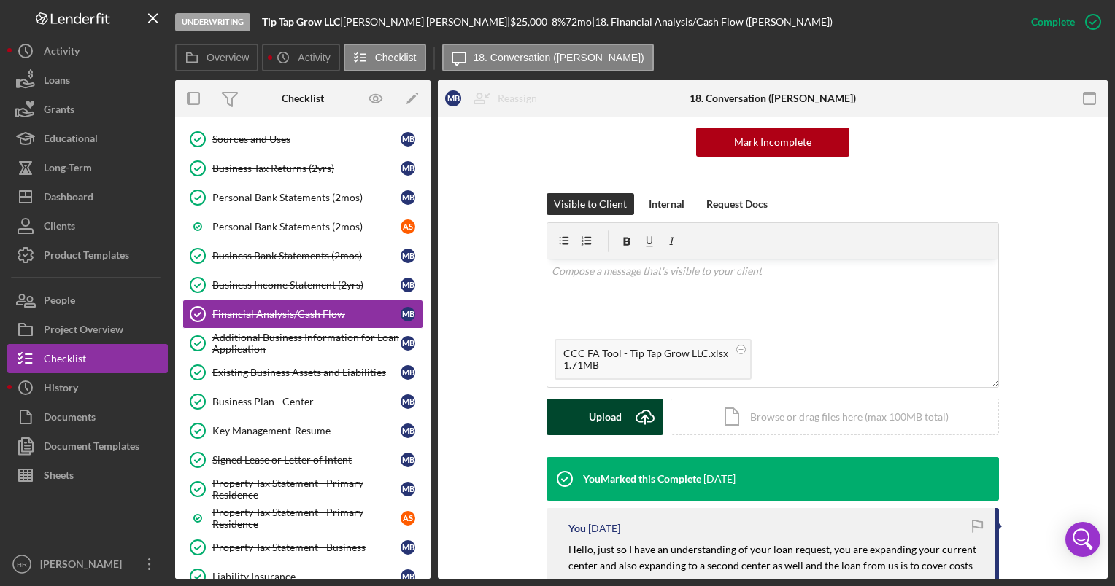
click at [575, 403] on button "Upload Icon/Upload" at bounding box center [604, 417] width 117 height 36
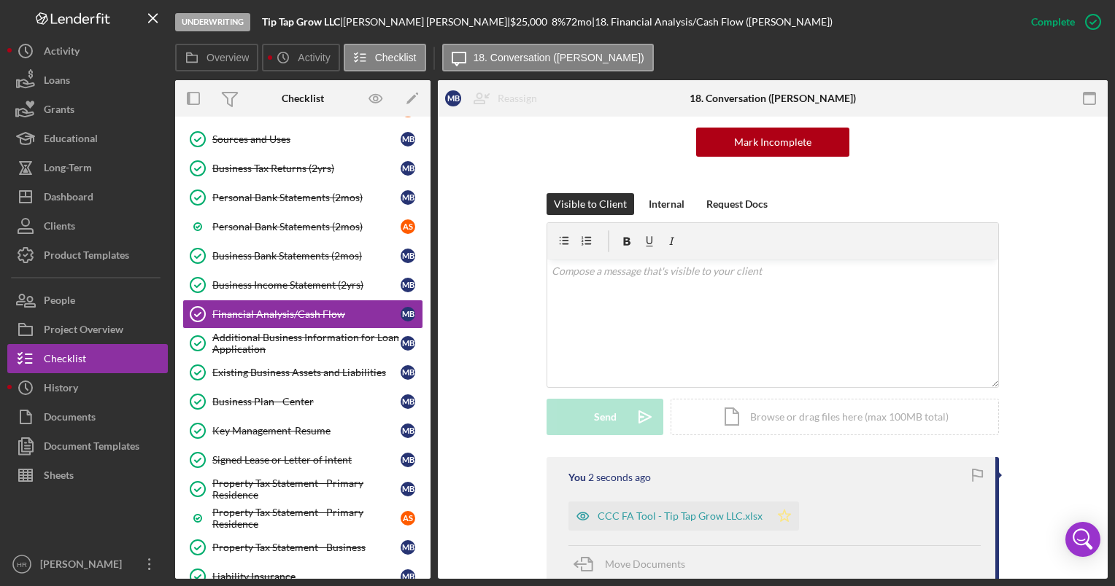
click at [778, 519] on icon "Icon/Star" at bounding box center [784, 516] width 29 height 29
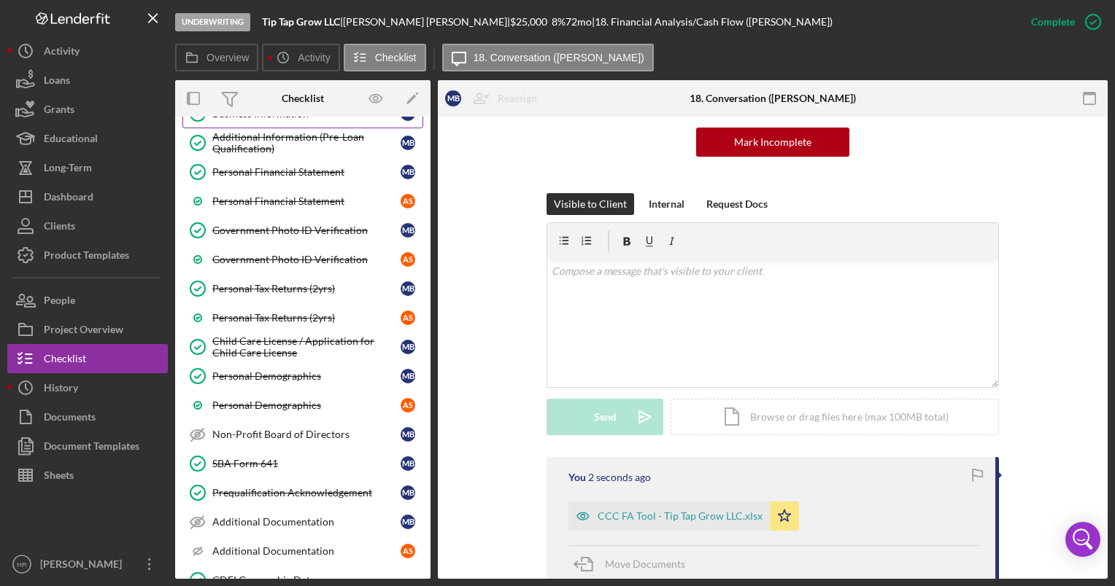
scroll to position [0, 0]
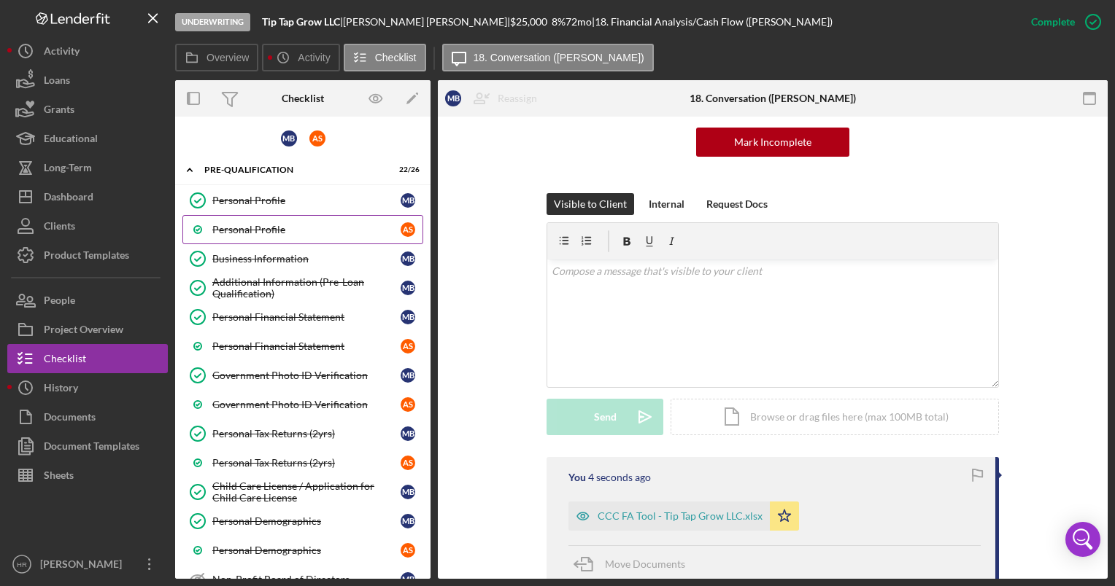
click at [287, 236] on link "Personal Profile A S" at bounding box center [302, 229] width 241 height 29
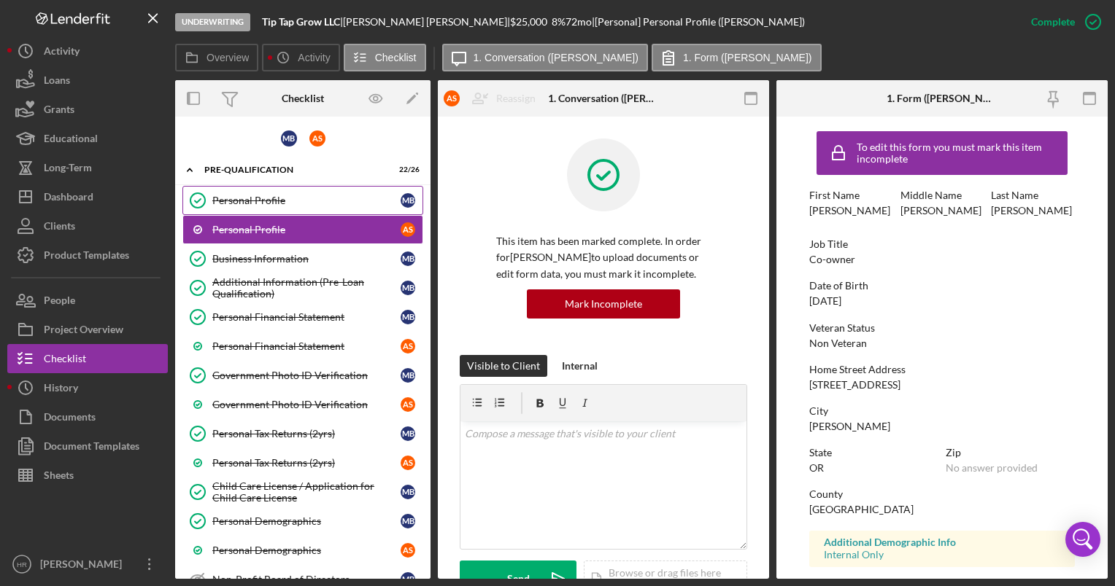
click at [256, 196] on div "Personal Profile" at bounding box center [306, 201] width 188 height 12
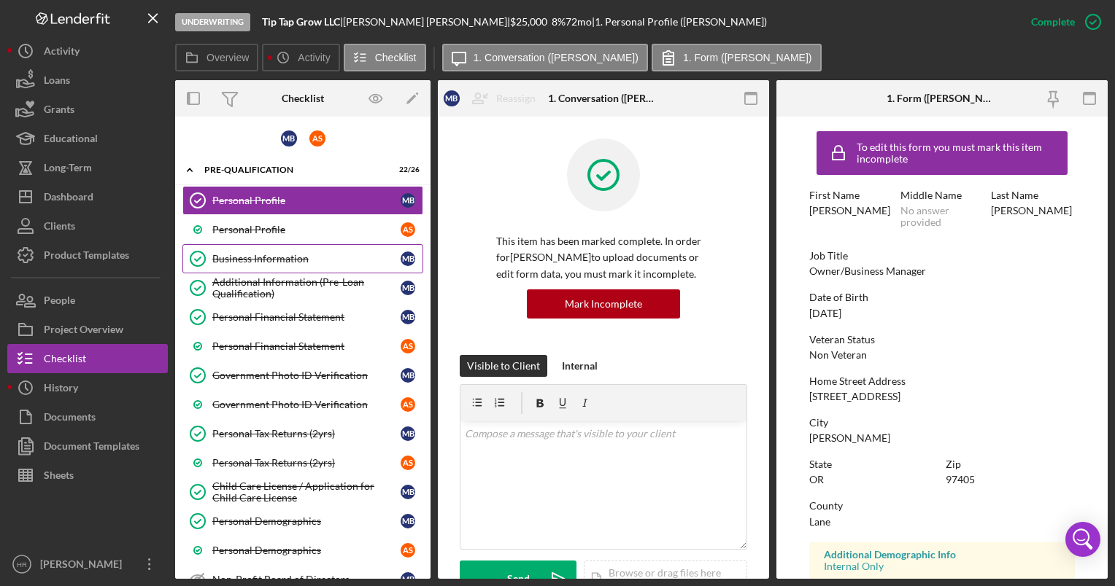
click at [257, 254] on div "Business Information" at bounding box center [306, 259] width 188 height 12
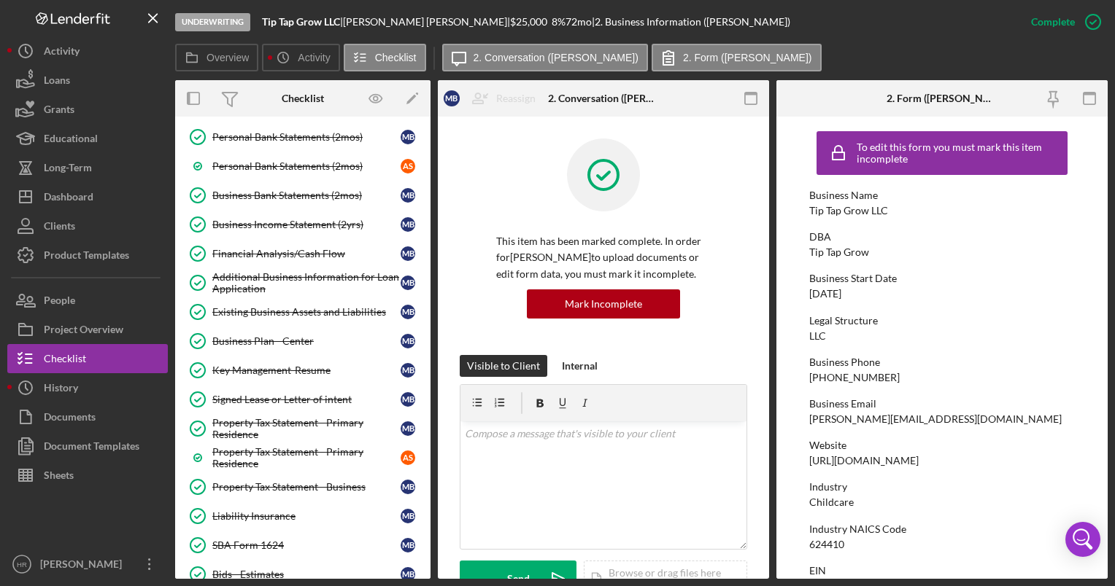
scroll to position [1094, 0]
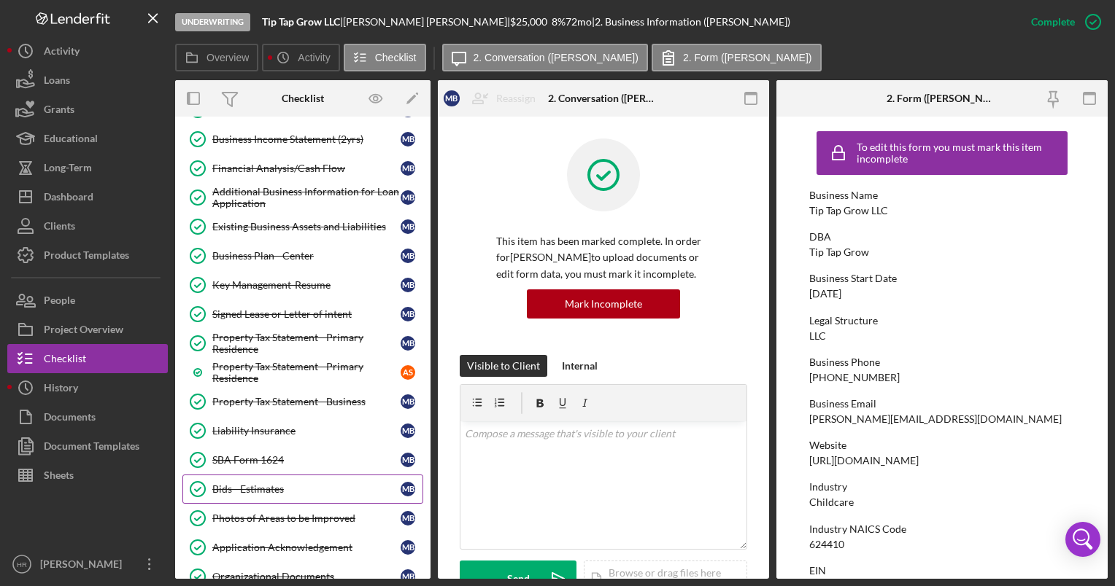
click at [260, 484] on div "Bids - Estimates" at bounding box center [306, 490] width 188 height 12
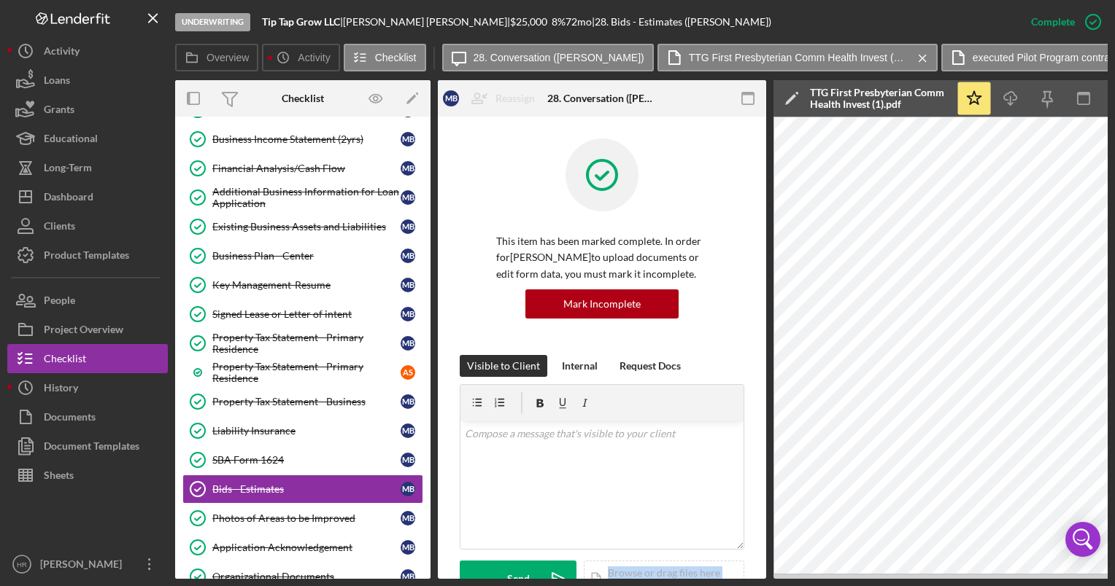
drag, startPoint x: 563, startPoint y: 578, endPoint x: 630, endPoint y: 581, distance: 67.2
click at [630, 581] on div "Underwriting Tip Tap Grow LLC | [PERSON_NAME] | $25,000 $21,250 8 % 72 mo | 28.…" at bounding box center [557, 293] width 1115 height 586
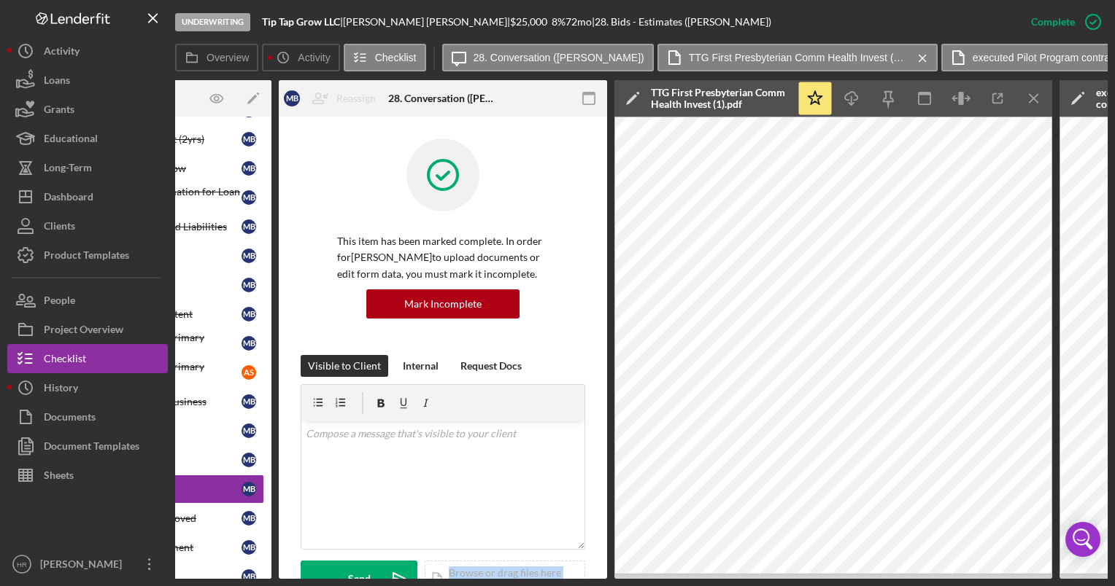
scroll to position [0, 225]
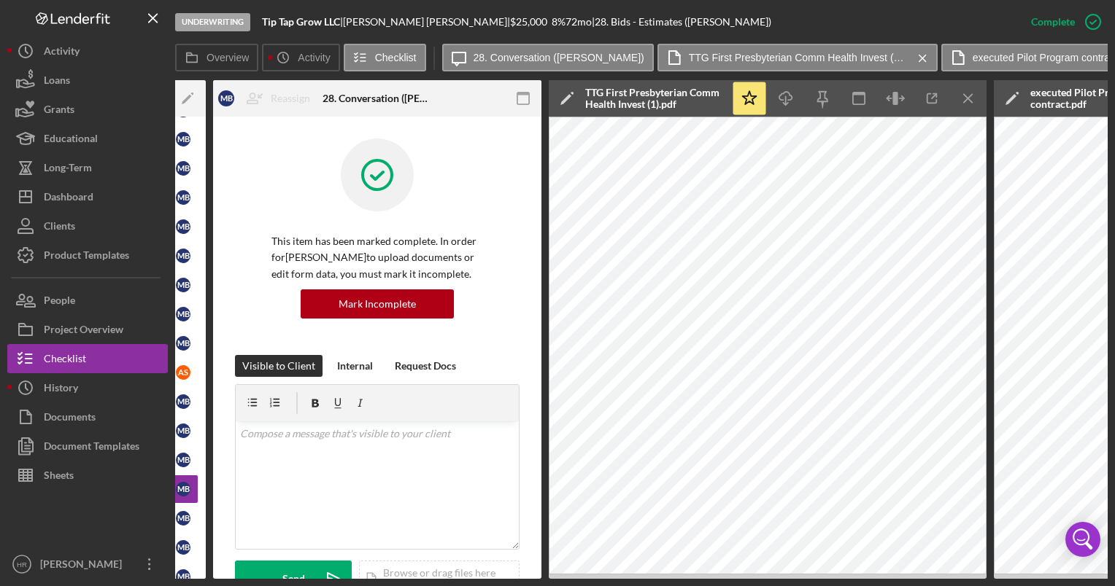
drag, startPoint x: 622, startPoint y: 582, endPoint x: 664, endPoint y: 582, distance: 42.3
click at [664, 582] on div "Underwriting Tip Tap Grow LLC | [PERSON_NAME] | $25,000 $21,250 8 % 72 mo | 28.…" at bounding box center [557, 293] width 1115 height 586
drag, startPoint x: 659, startPoint y: 581, endPoint x: 710, endPoint y: 581, distance: 51.8
click at [710, 581] on div "Underwriting Tip Tap Grow LLC | [PERSON_NAME] | $25,000 $21,250 8 % 72 mo | 28.…" at bounding box center [557, 293] width 1115 height 586
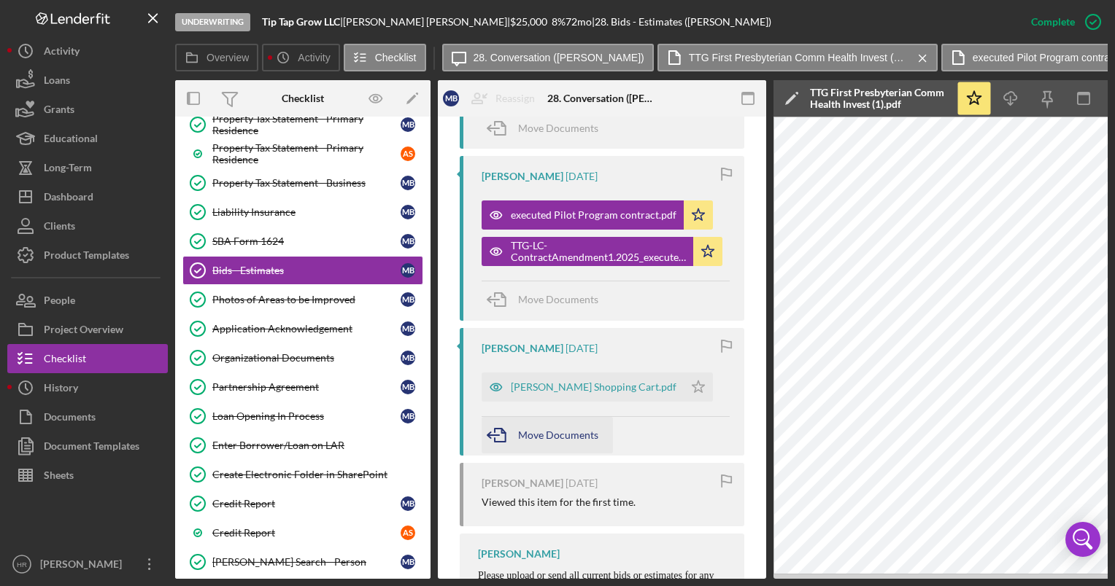
scroll to position [1386, 0]
click at [559, 383] on div "[PERSON_NAME] Shopping Cart.pdf" at bounding box center [594, 389] width 166 height 12
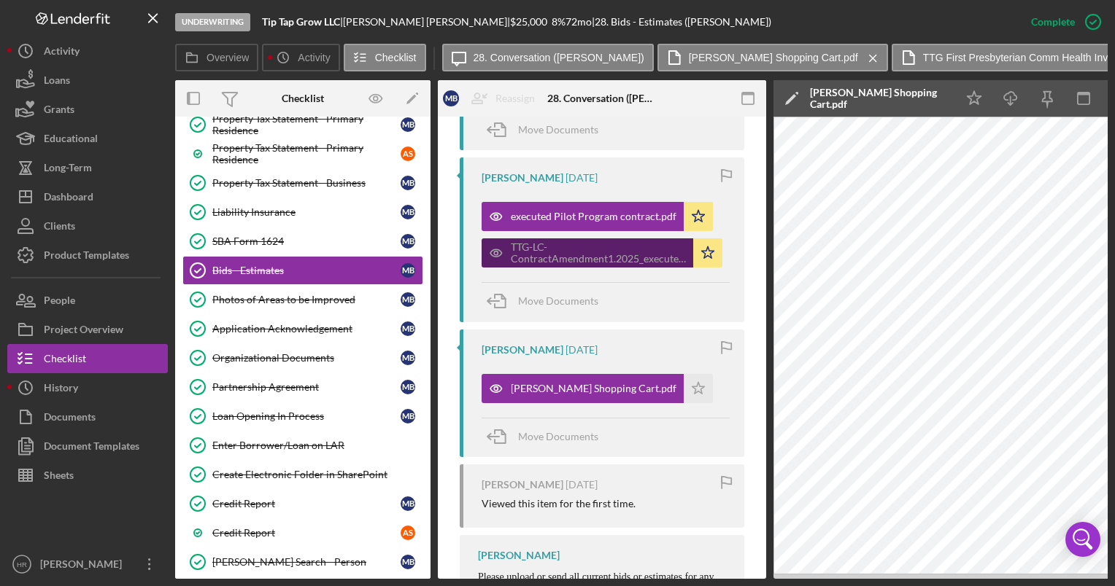
click at [549, 241] on div "TTG-LC-ContractAmendment1.2025_executed (1).pdf" at bounding box center [598, 252] width 175 height 23
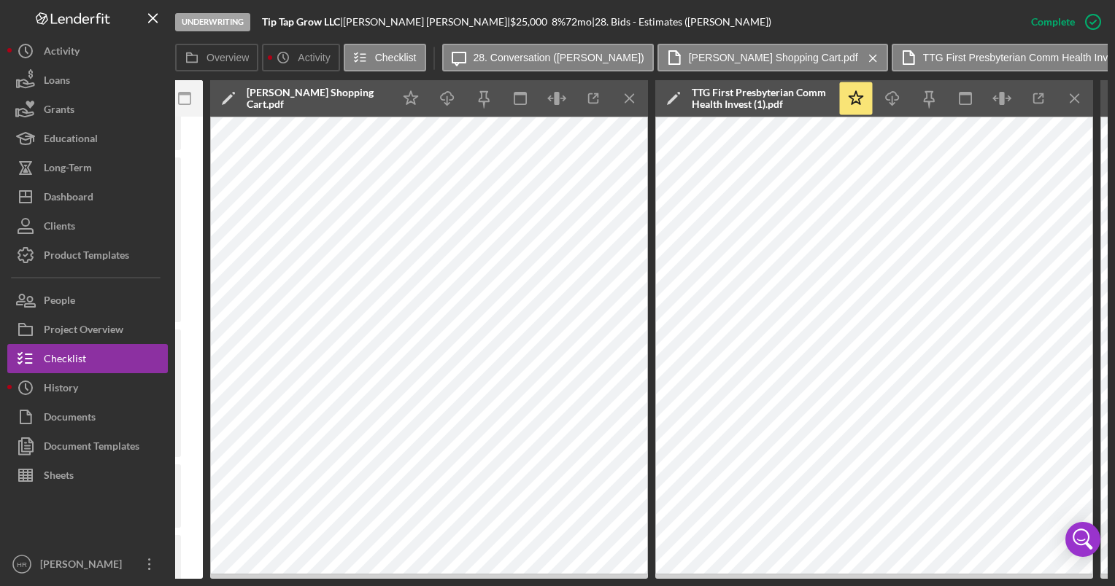
scroll to position [0, 748]
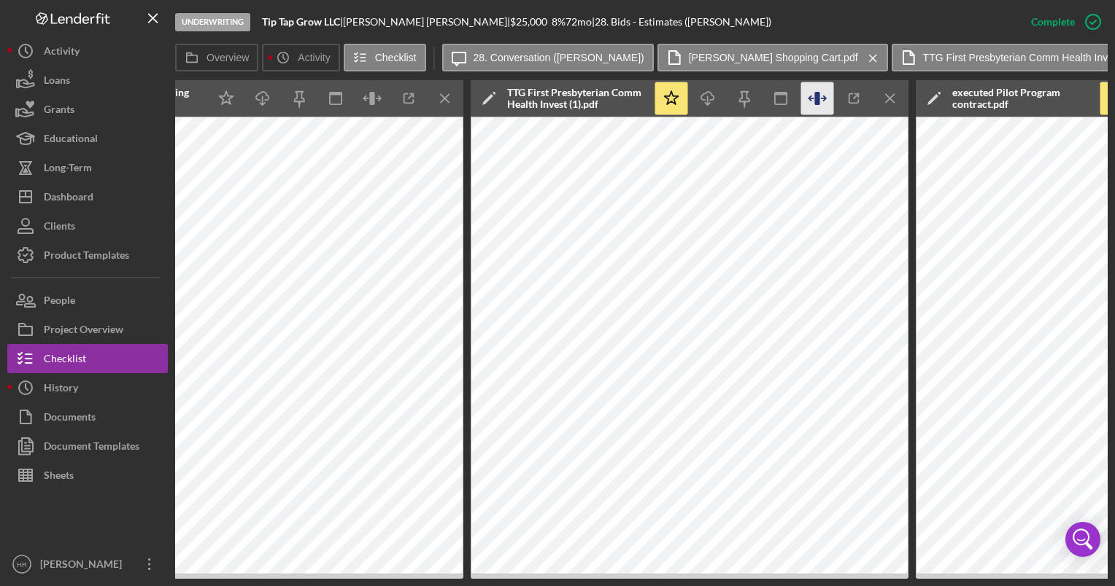
click at [810, 98] on icon "button" at bounding box center [810, 98] width 4 height 0
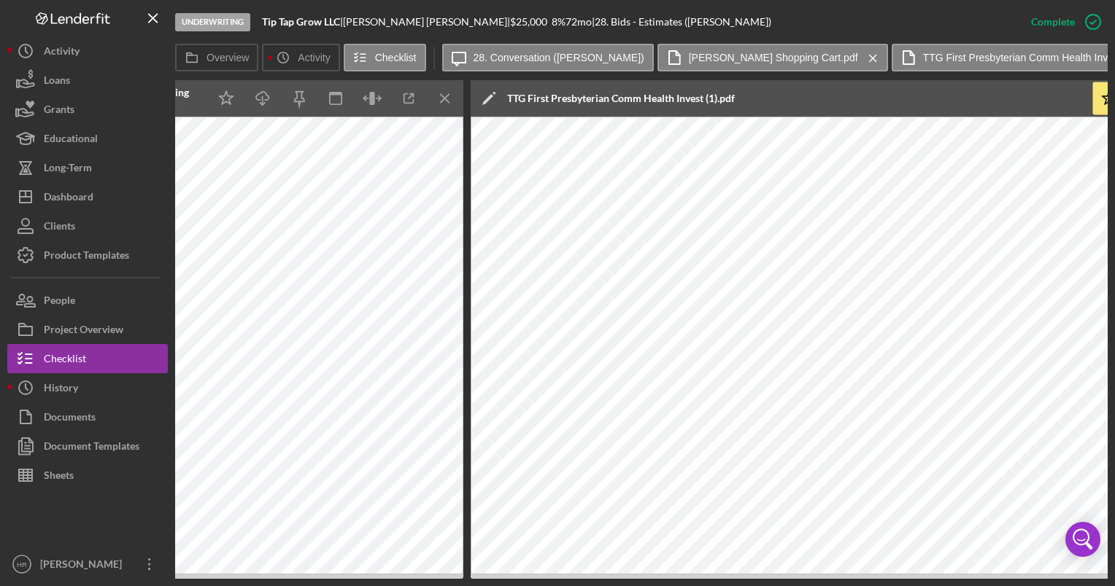
drag, startPoint x: 619, startPoint y: 578, endPoint x: 718, endPoint y: 585, distance: 98.7
click at [718, 585] on div "Underwriting Tip Tap Grow LLC | [PERSON_NAME] | $25,000 $21,250 8 % 72 mo | 28.…" at bounding box center [557, 293] width 1115 height 586
drag, startPoint x: 703, startPoint y: 578, endPoint x: 790, endPoint y: 582, distance: 86.9
click at [790, 582] on div "Underwriting Tip Tap Grow LLC | [PERSON_NAME] | $25,000 $21,250 8 % 72 mo | 28.…" at bounding box center [557, 293] width 1115 height 586
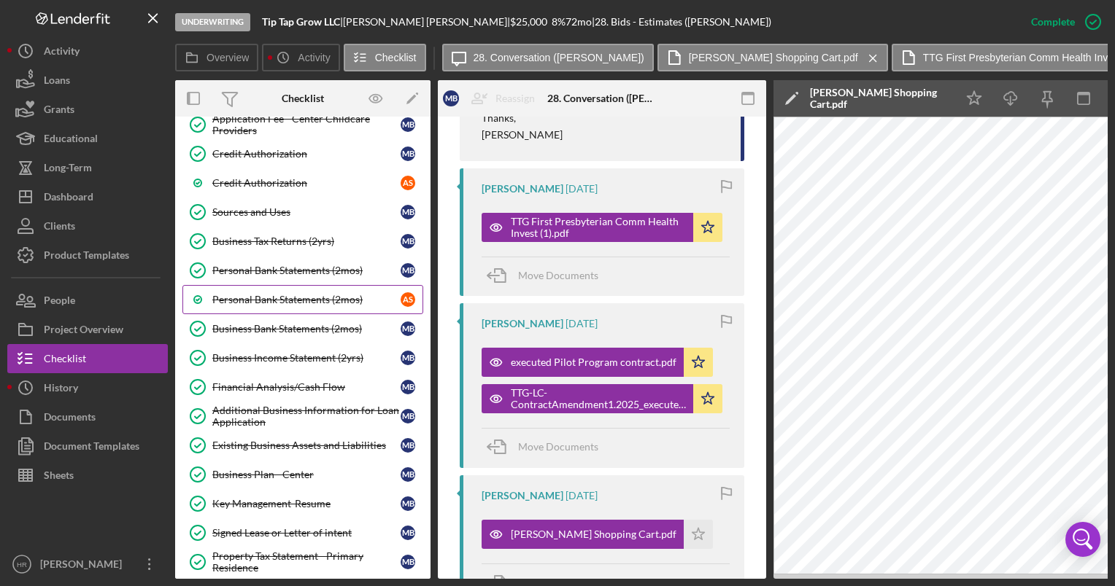
scroll to position [875, 0]
click at [266, 207] on div "Sources and Uses" at bounding box center [306, 212] width 188 height 12
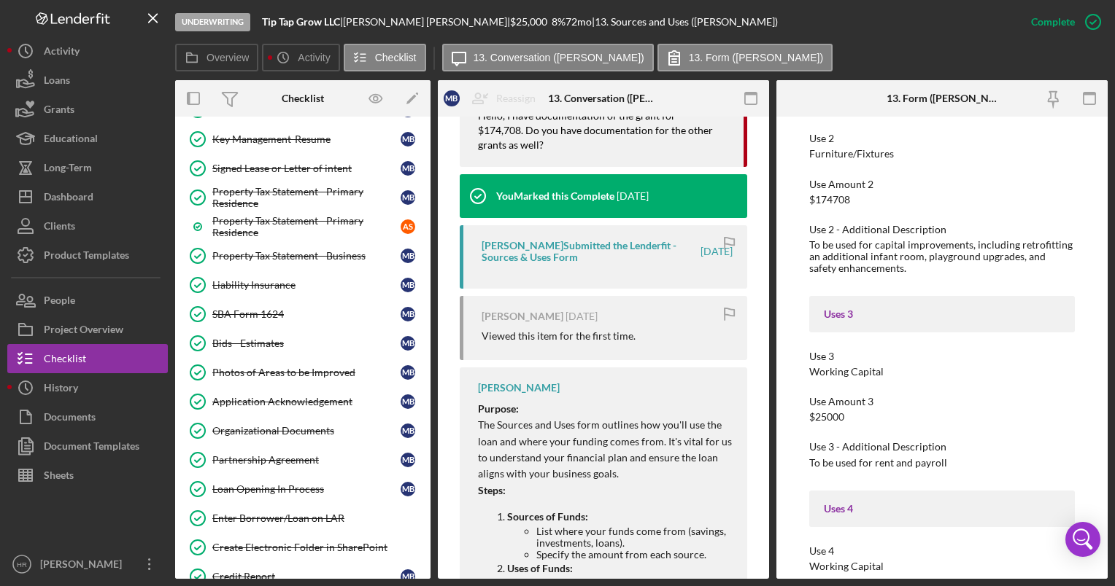
scroll to position [948, 0]
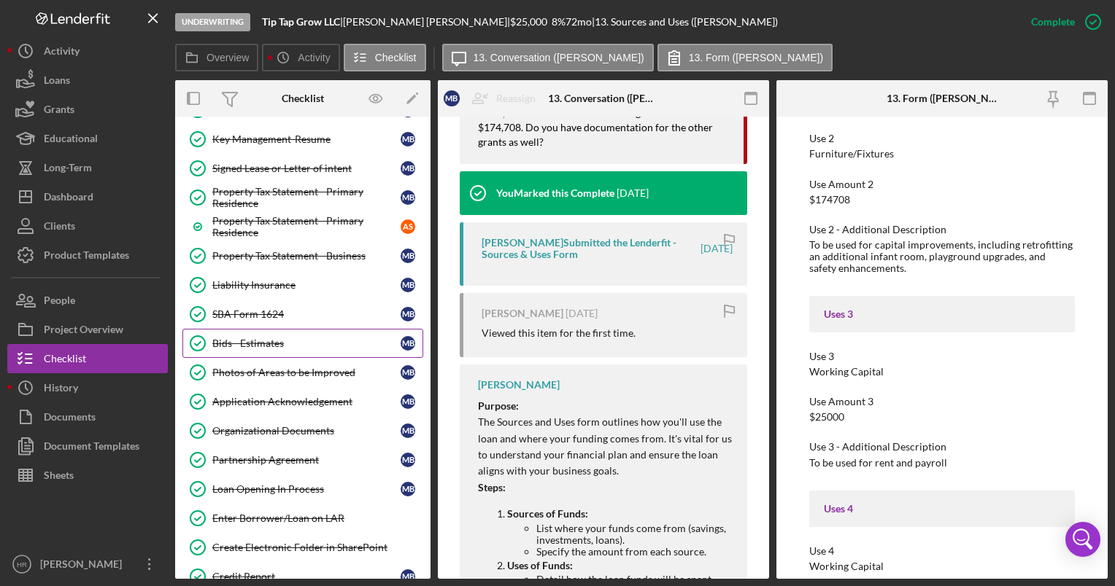
drag, startPoint x: 241, startPoint y: 327, endPoint x: 250, endPoint y: 325, distance: 8.9
click at [241, 338] on div "Bids - Estimates" at bounding box center [306, 344] width 188 height 12
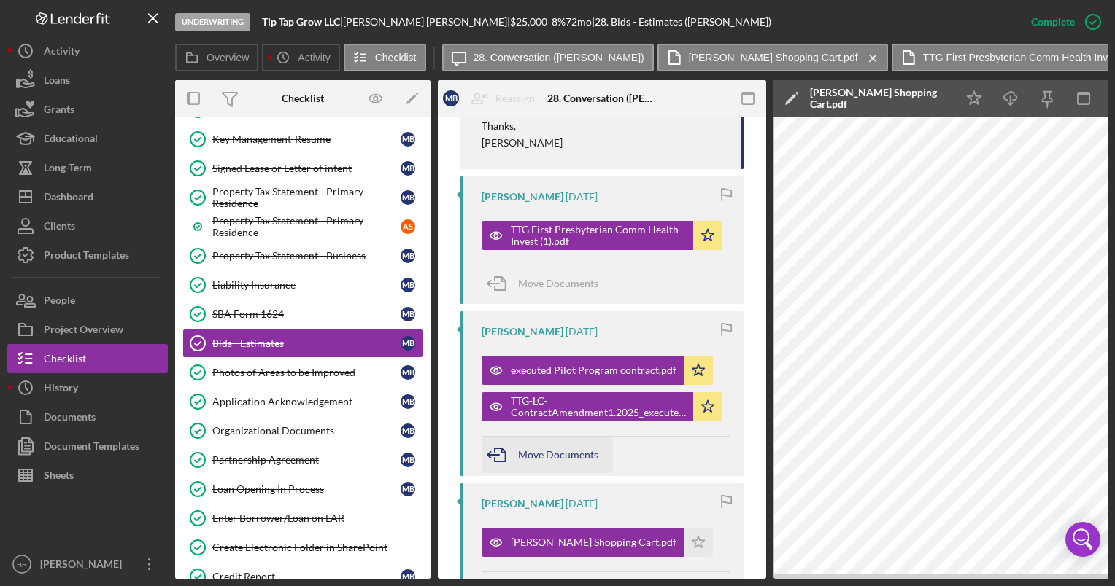
scroll to position [1240, 0]
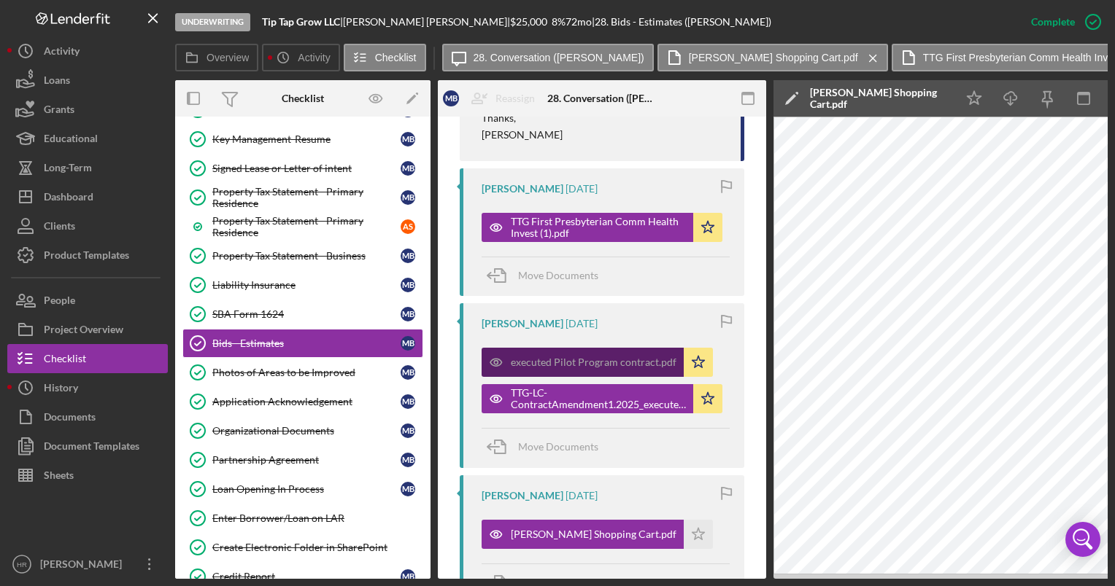
click at [547, 357] on div "executed Pilot Program contract.pdf" at bounding box center [594, 363] width 166 height 12
click at [578, 357] on div "executed Pilot Program contract.pdf" at bounding box center [594, 363] width 166 height 12
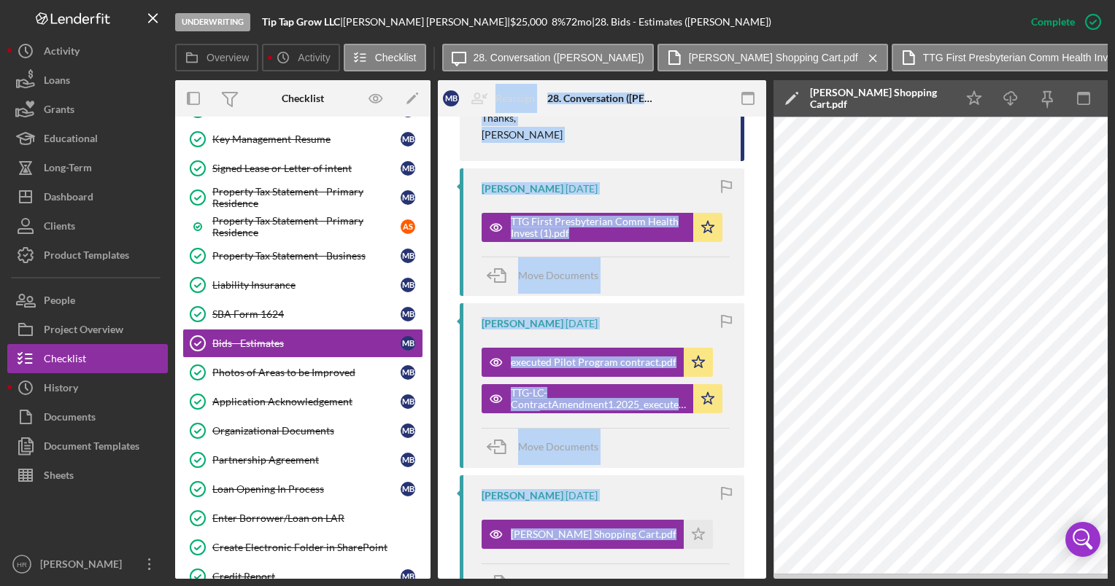
drag, startPoint x: 411, startPoint y: 578, endPoint x: 469, endPoint y: 584, distance: 57.9
click at [469, 584] on div "Underwriting Tip Tap Grow LLC | [PERSON_NAME] | $25,000 $21,250 8 % 72 mo | 28.…" at bounding box center [557, 293] width 1115 height 586
drag, startPoint x: 469, startPoint y: 584, endPoint x: 452, endPoint y: 531, distance: 55.8
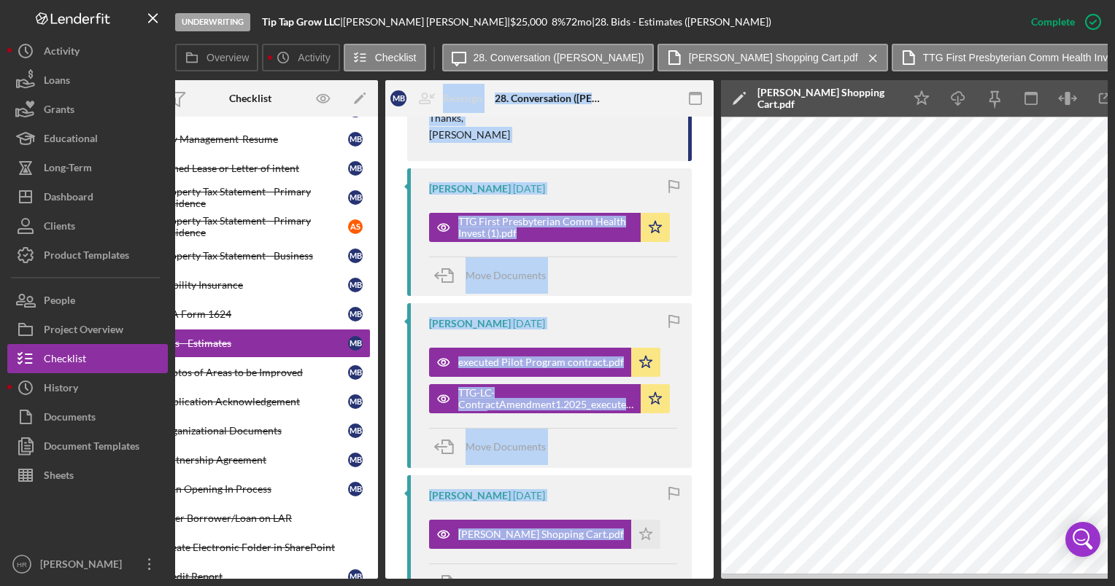
scroll to position [0, 49]
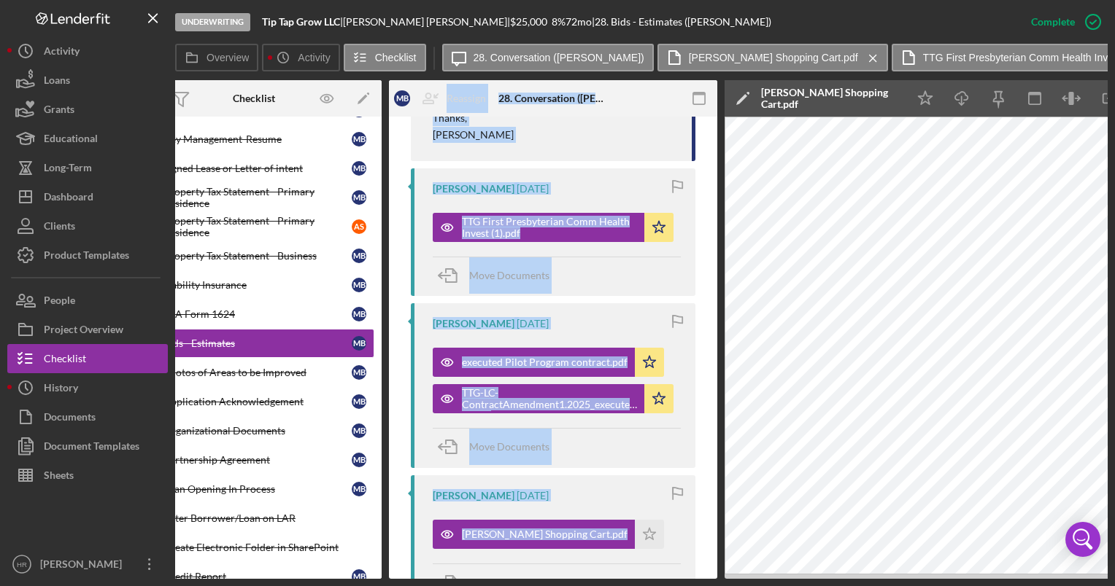
click at [620, 433] on div "Move Documents" at bounding box center [557, 447] width 248 height 39
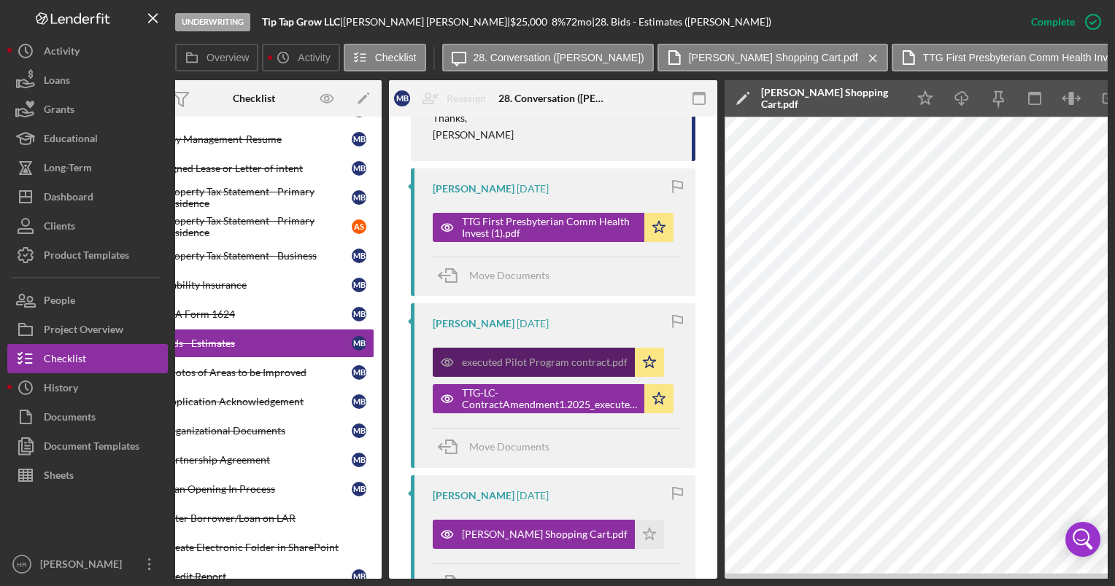
click at [519, 357] on div "executed Pilot Program contract.pdf" at bounding box center [545, 363] width 166 height 12
drag, startPoint x: 486, startPoint y: 581, endPoint x: 502, endPoint y: 580, distance: 16.1
click at [502, 580] on div "Underwriting Tip Tap Grow LLC | [PERSON_NAME] | $25,000 $21,250 8 % 72 mo | 28.…" at bounding box center [557, 293] width 1115 height 586
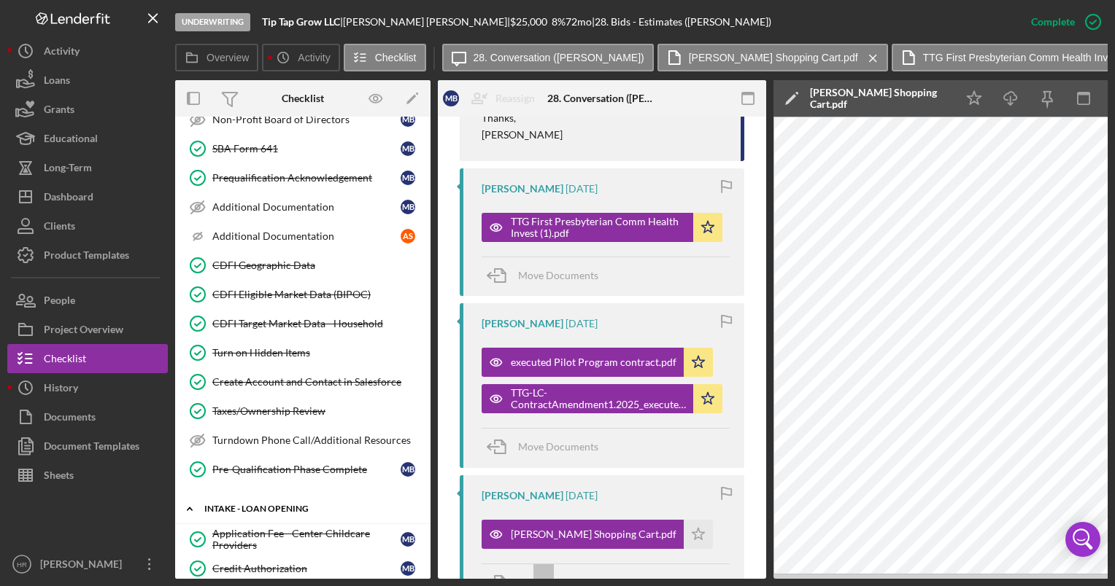
scroll to position [584, 0]
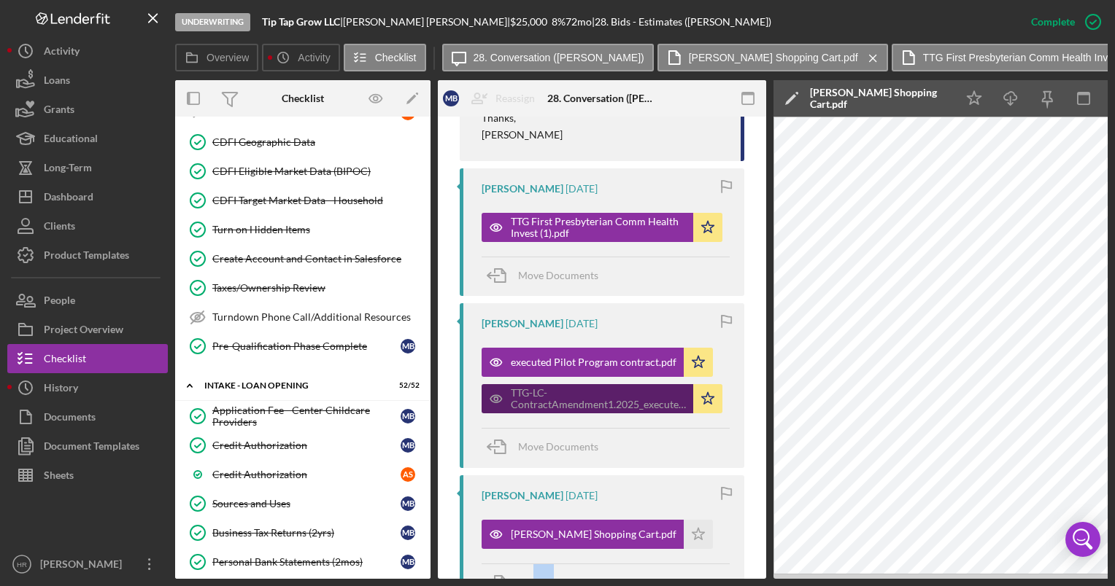
click at [546, 387] on div "TTG-LC-ContractAmendment1.2025_executed (1).pdf" at bounding box center [598, 398] width 175 height 23
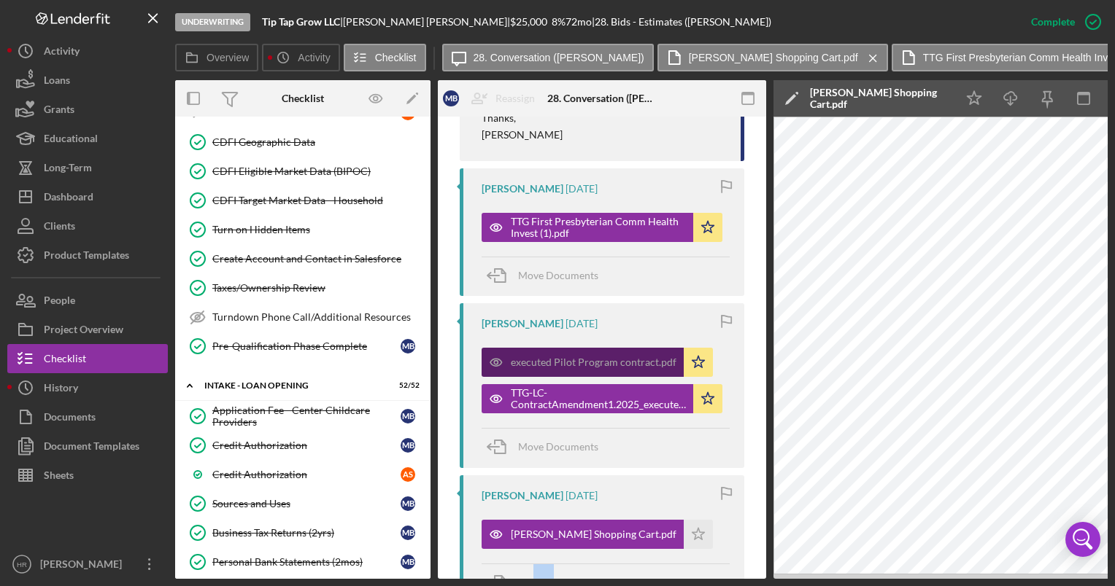
click at [543, 357] on div "executed Pilot Program contract.pdf" at bounding box center [594, 363] width 166 height 12
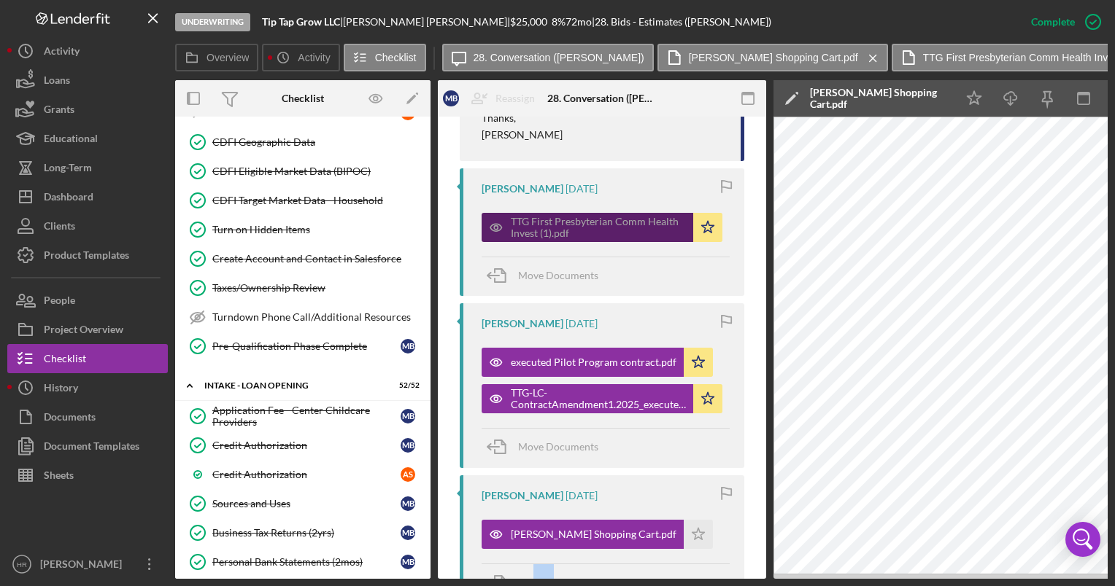
click at [570, 216] on div "TTG First Presbyterian Comm Health Invest (1).pdf" at bounding box center [598, 227] width 175 height 23
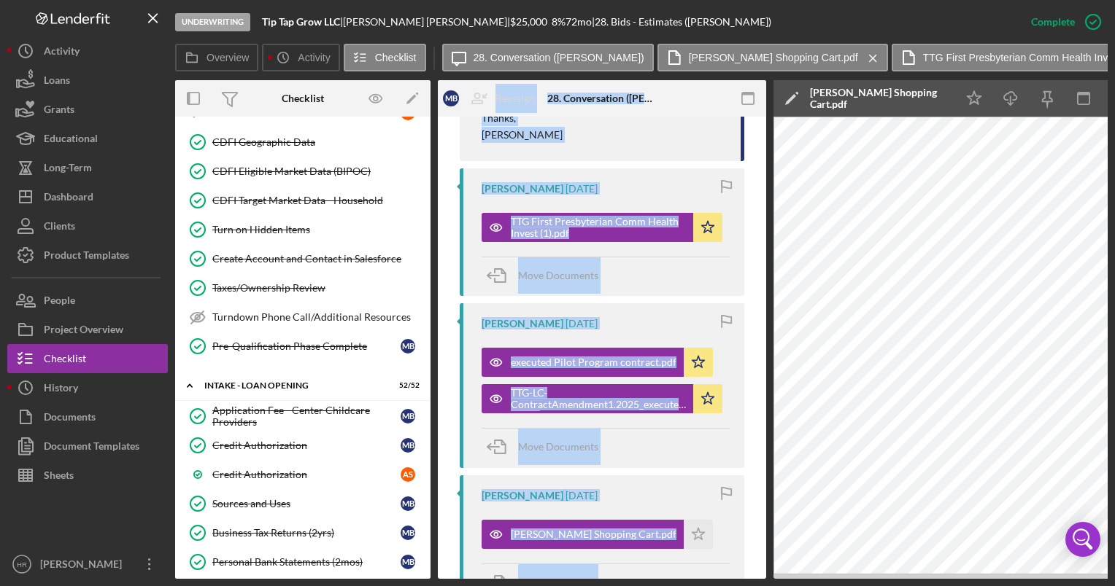
drag, startPoint x: 427, startPoint y: 579, endPoint x: 572, endPoint y: 585, distance: 145.3
click at [572, 585] on div "Underwriting Tip Tap Grow LLC | [PERSON_NAME] | $25,000 $21,250 8 % 72 mo | 28.…" at bounding box center [557, 293] width 1115 height 586
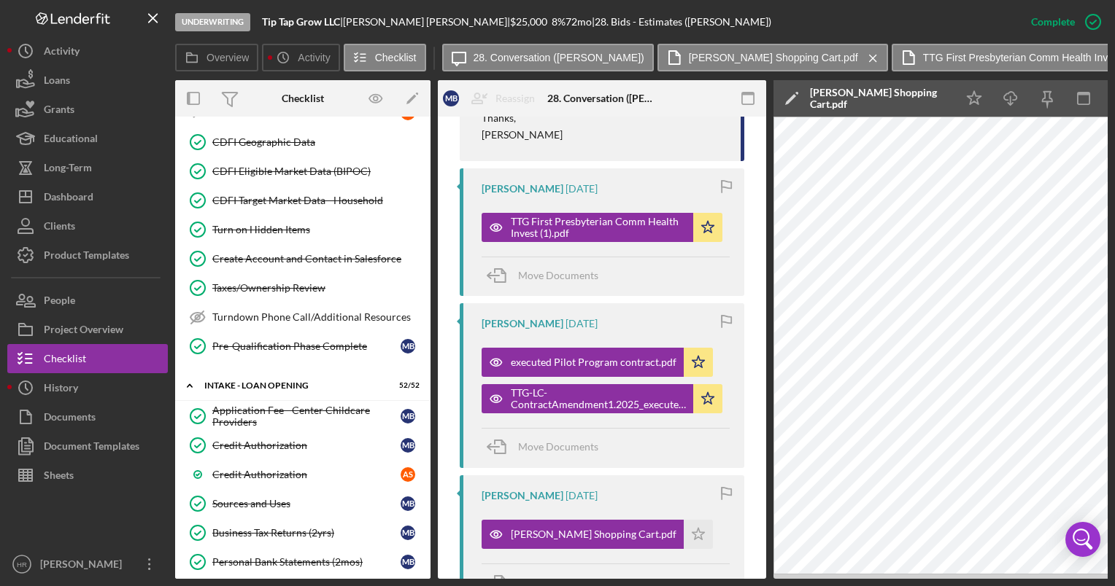
drag, startPoint x: 572, startPoint y: 585, endPoint x: 633, endPoint y: 565, distance: 64.4
click at [661, 565] on div "Move Documents" at bounding box center [605, 583] width 248 height 39
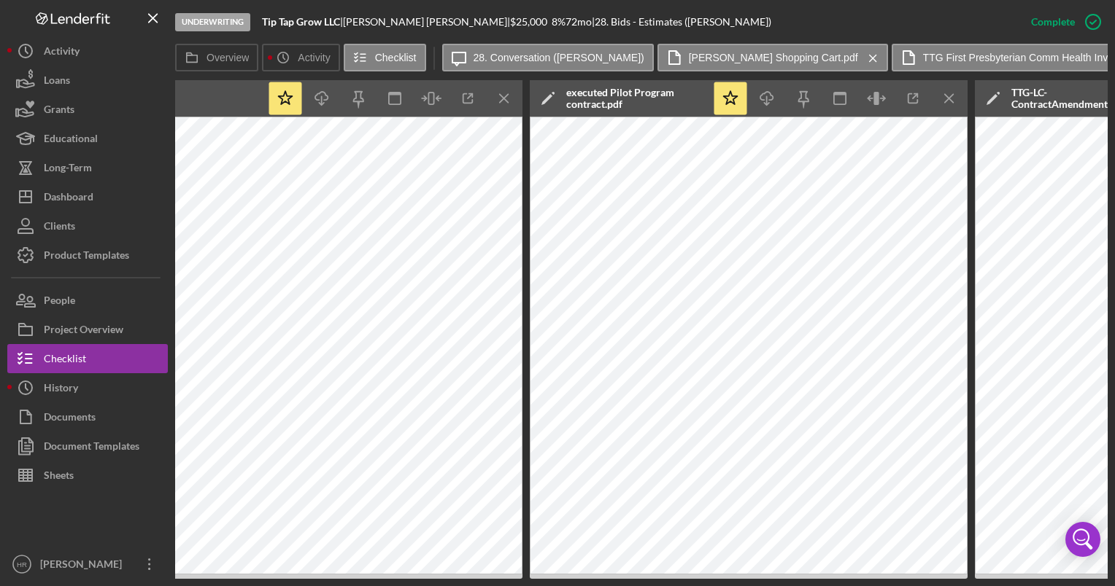
scroll to position [0, 1589]
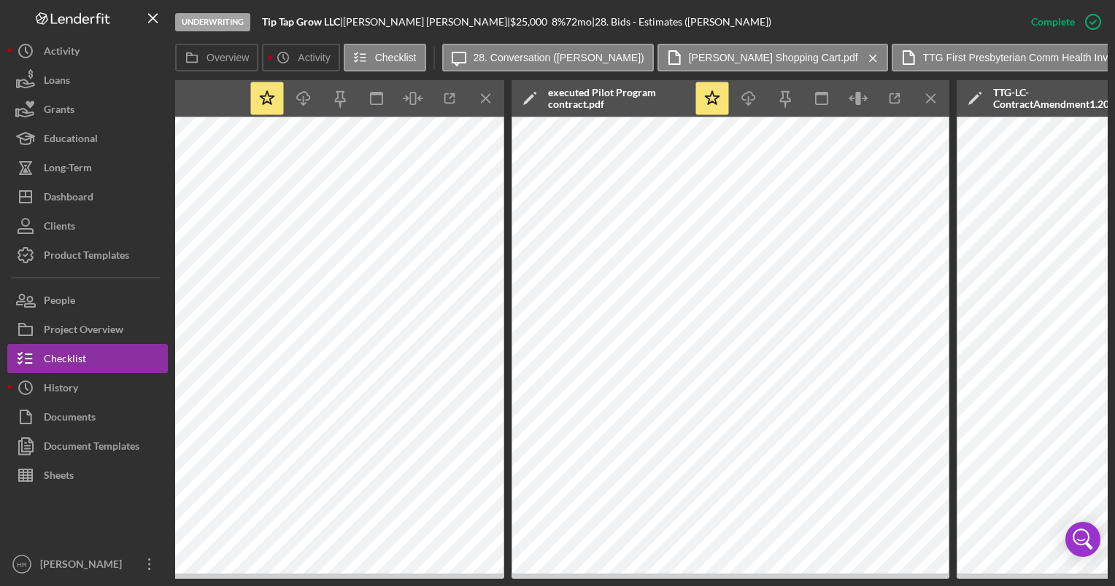
drag, startPoint x: 69, startPoint y: 354, endPoint x: 198, endPoint y: 329, distance: 132.3
click at [69, 354] on div "Checklist" at bounding box center [65, 360] width 42 height 33
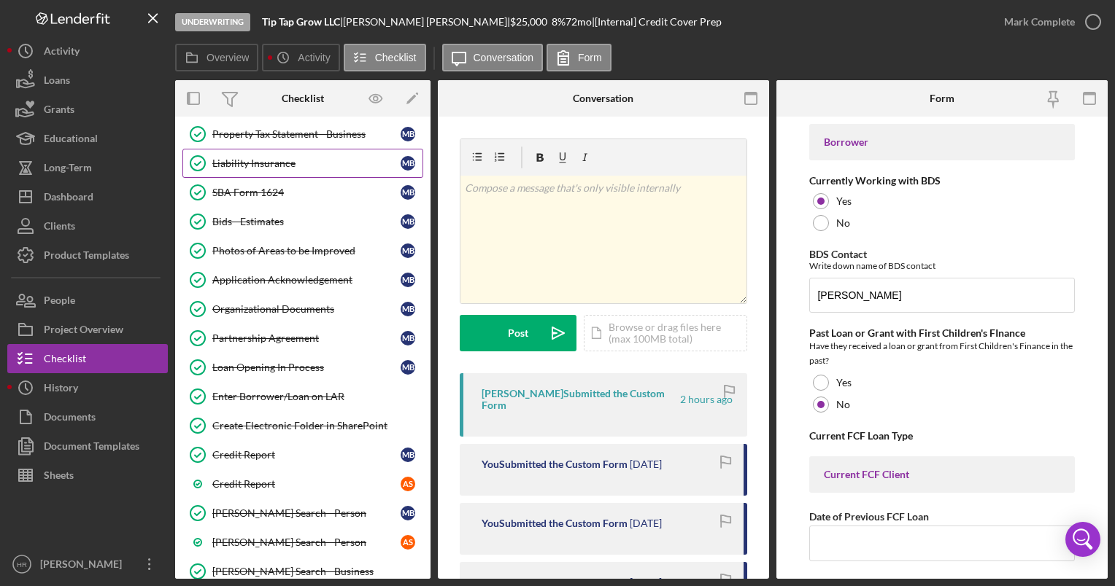
scroll to position [1278, 0]
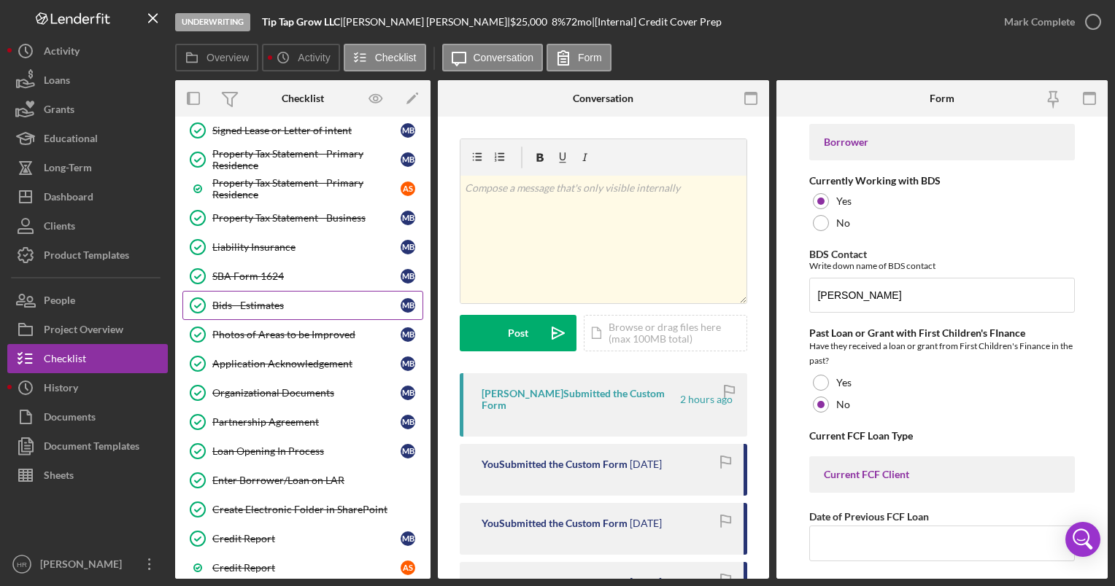
click at [245, 291] on link "Bids - Estimates Bids - Estimates M B" at bounding box center [302, 305] width 241 height 29
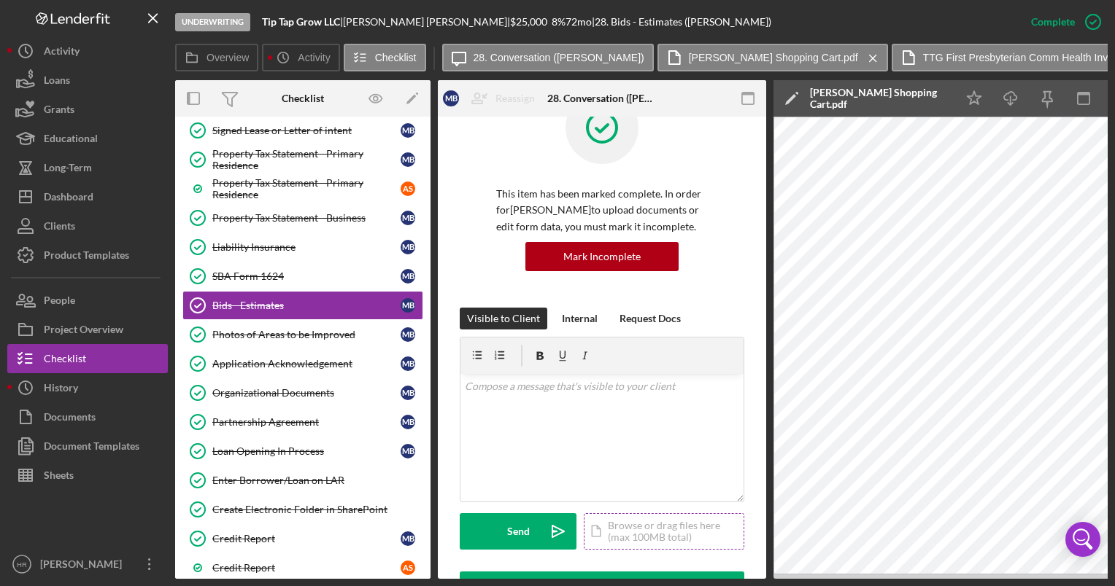
scroll to position [73, 0]
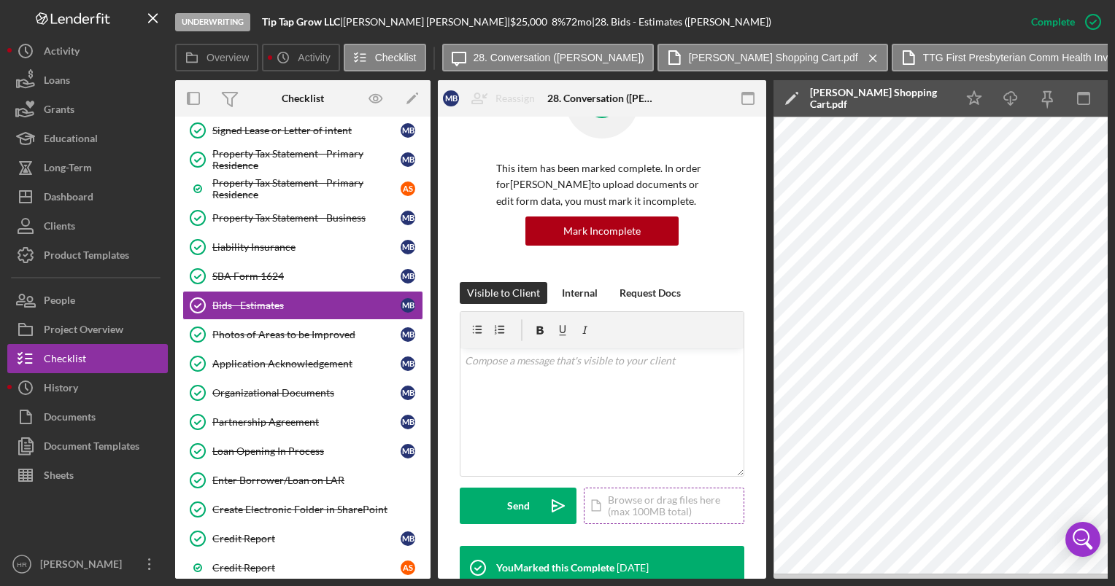
click at [665, 511] on div "Icon/Document Browse or drag files here (max 100MB total) Tap to choose files o…" at bounding box center [664, 506] width 160 height 36
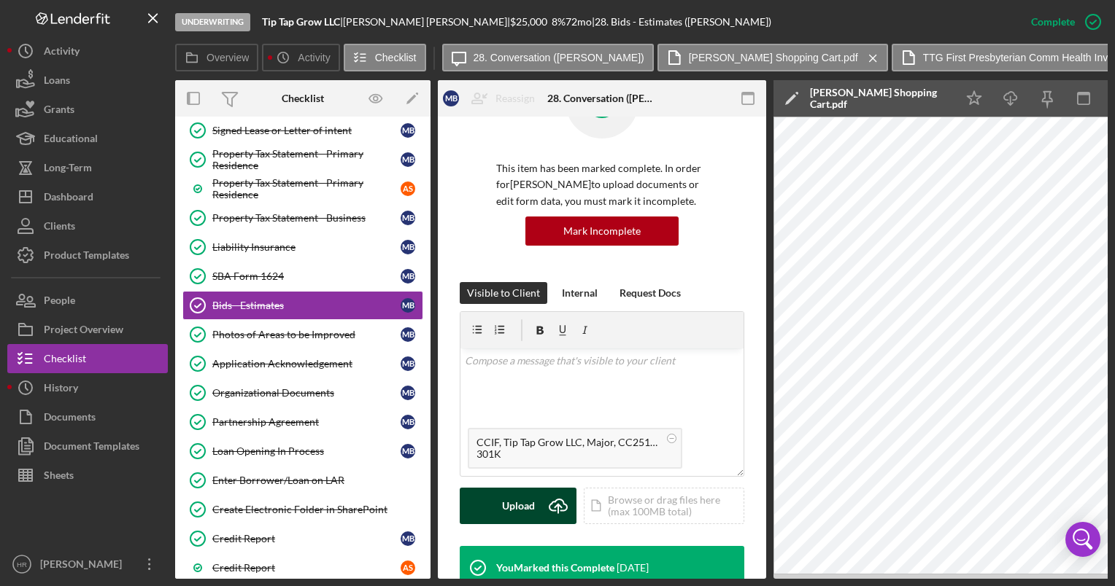
click at [505, 503] on div "Upload" at bounding box center [518, 506] width 33 height 36
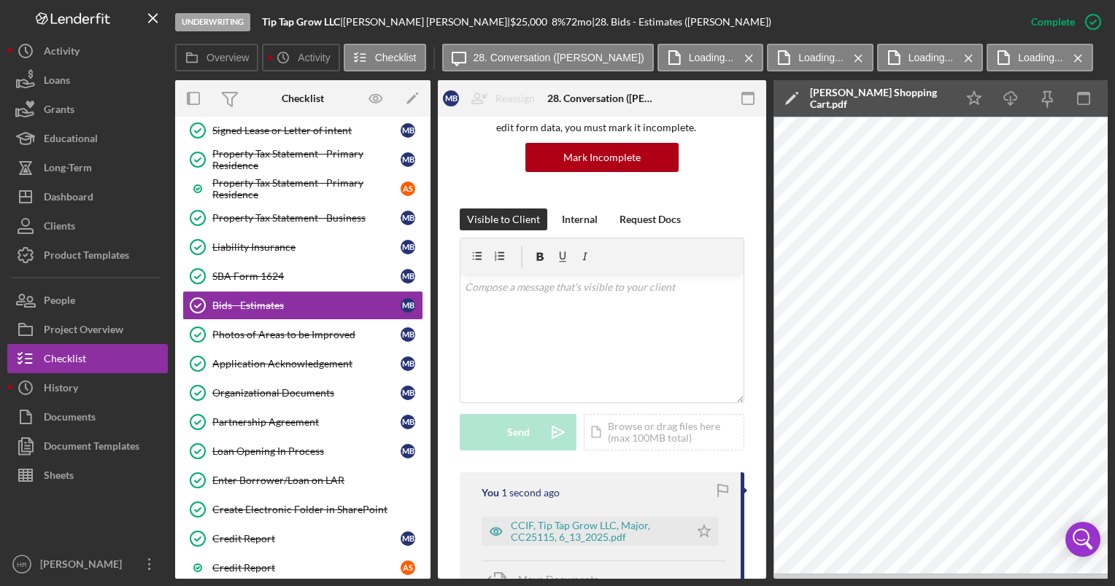
scroll to position [219, 0]
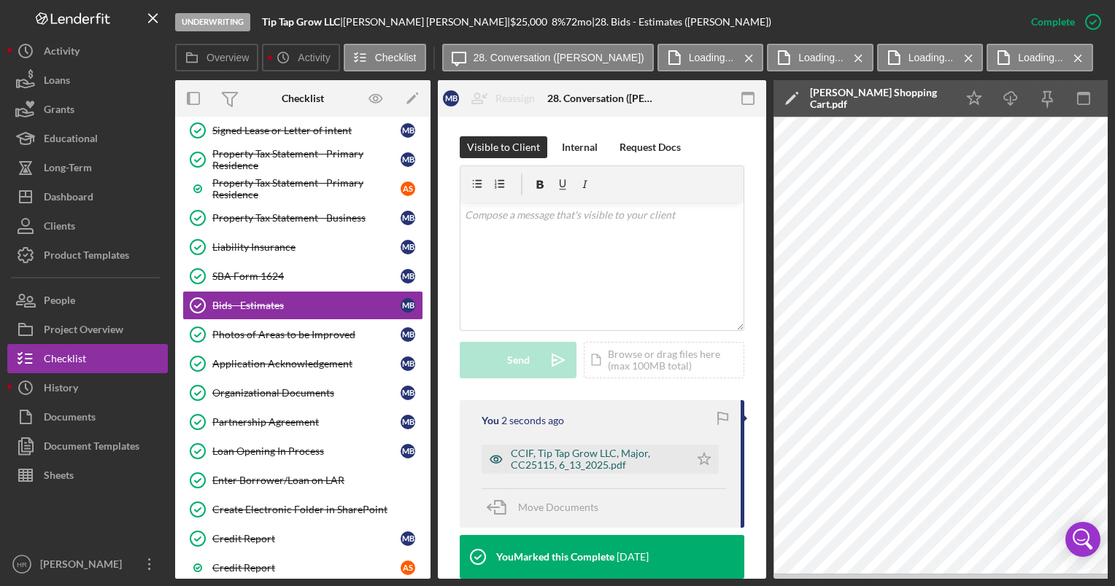
click at [536, 452] on div "CCIF, Tip Tap Grow LLC, Major, CC25115, 6_13_2025.pdf" at bounding box center [596, 459] width 171 height 23
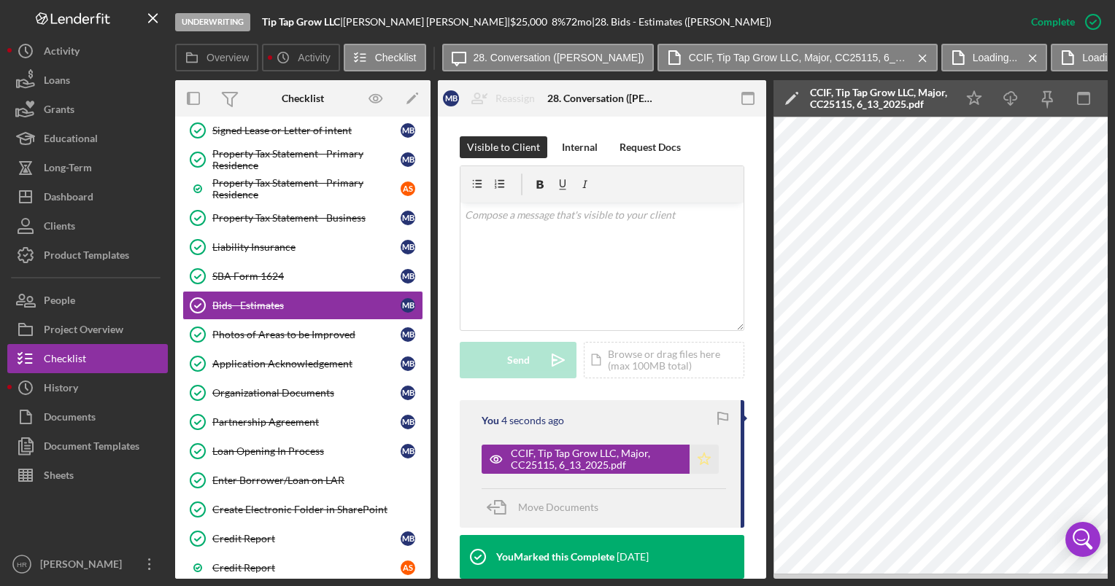
click at [693, 460] on icon "Icon/Star" at bounding box center [703, 459] width 29 height 29
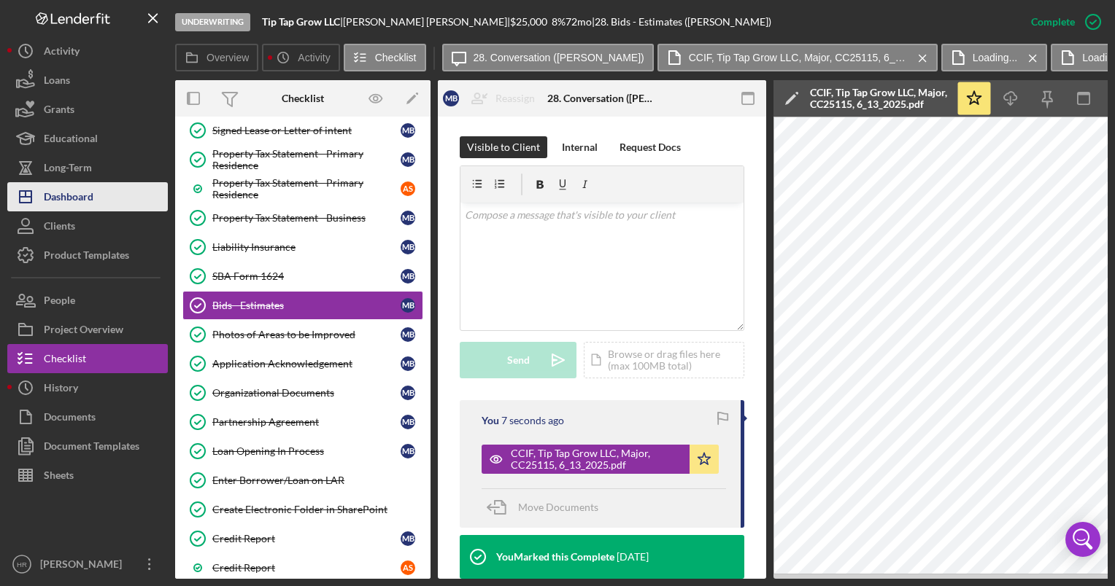
click at [81, 193] on div "Dashboard" at bounding box center [69, 198] width 50 height 33
